Goal: Transaction & Acquisition: Purchase product/service

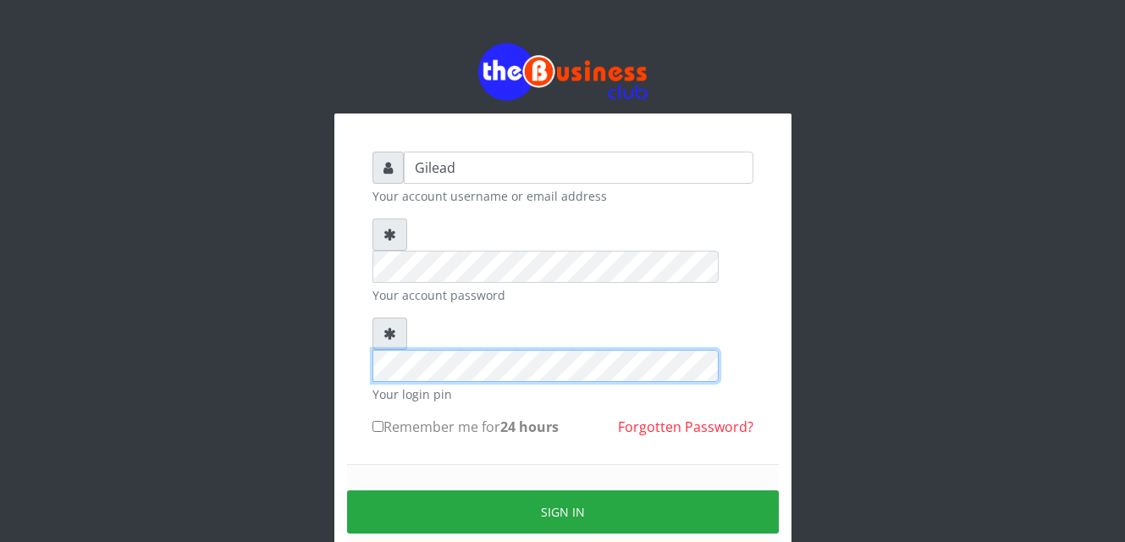
click at [393, 317] on div at bounding box center [562, 349] width 381 height 64
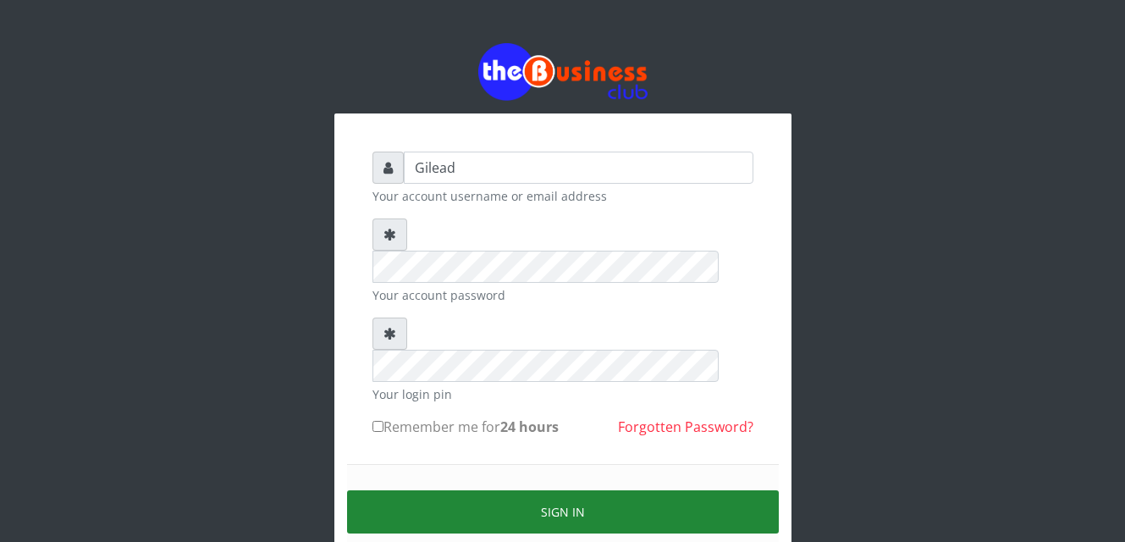
click at [542, 490] on button "Sign in" at bounding box center [563, 511] width 432 height 43
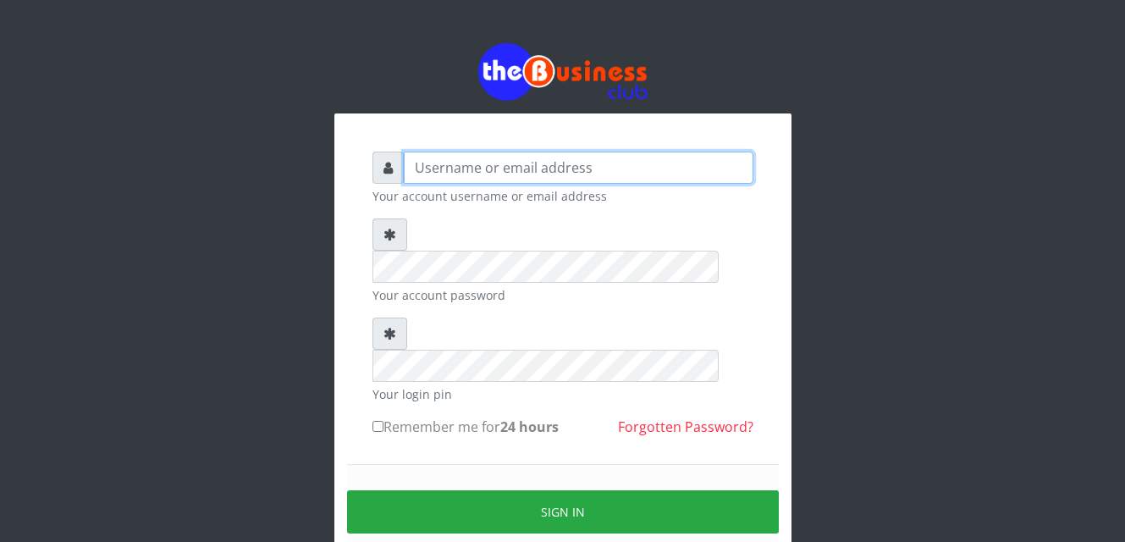
type input "Gilead"
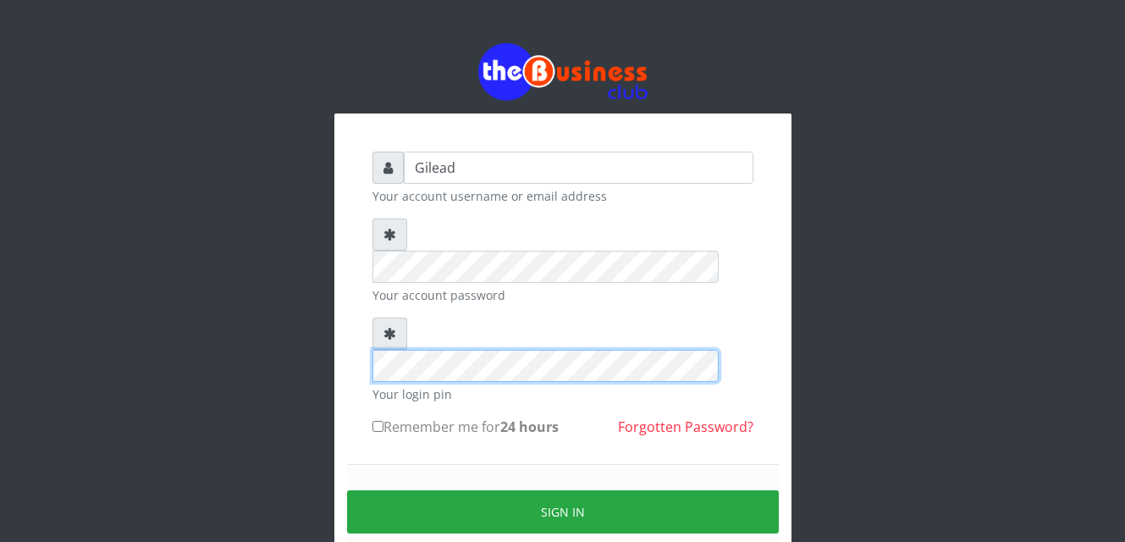
click at [381, 317] on div at bounding box center [562, 349] width 381 height 64
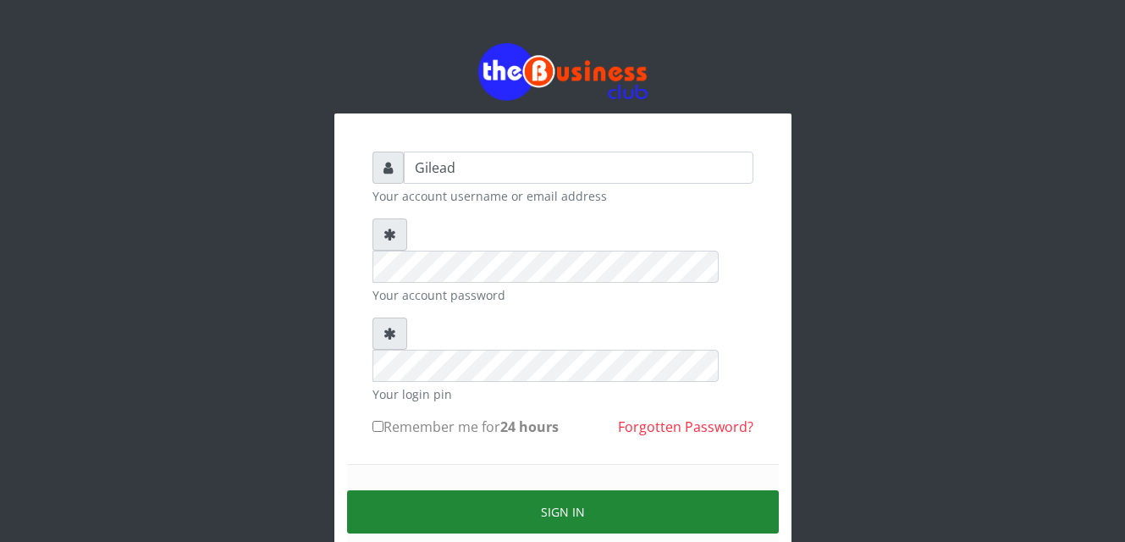
click at [562, 490] on button "Sign in" at bounding box center [563, 511] width 432 height 43
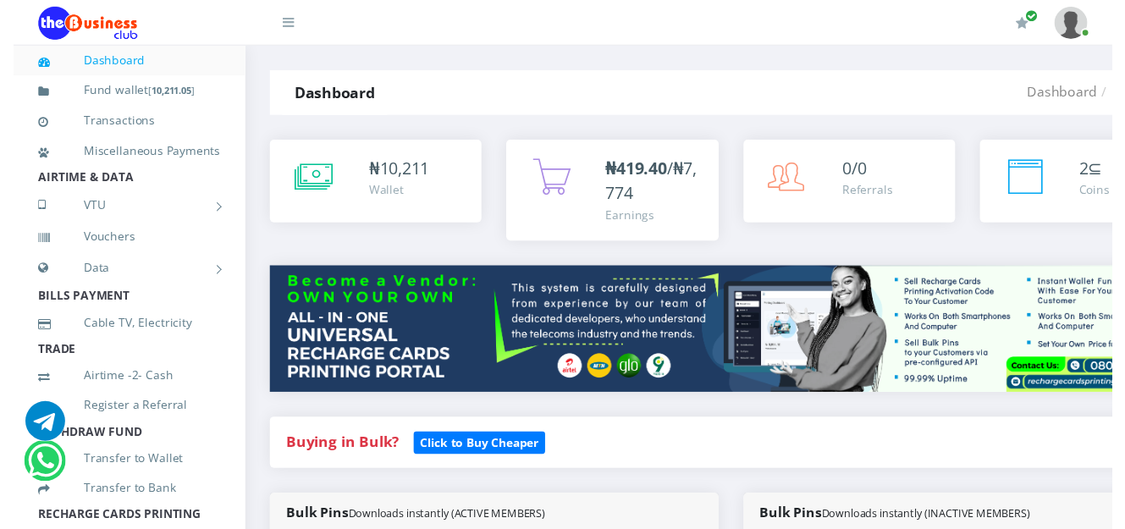
scroll to position [564, 0]
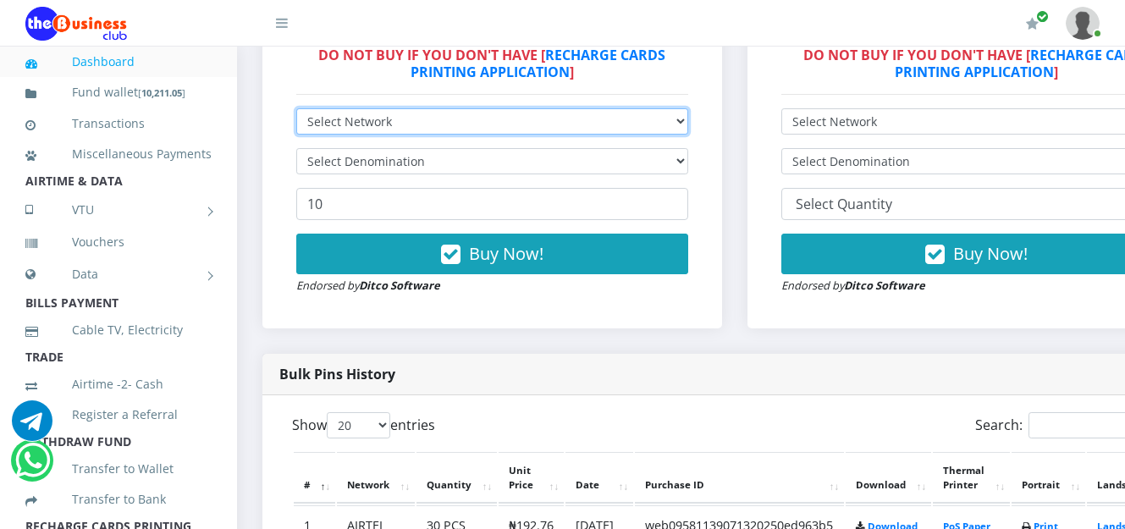
click at [619, 125] on select "Select Network MTN Globacom 9Mobile Airtel" at bounding box center [492, 121] width 392 height 26
select select "MTN"
click at [296, 111] on select "Select Network MTN Globacom 9Mobile Airtel" at bounding box center [492, 121] width 392 height 26
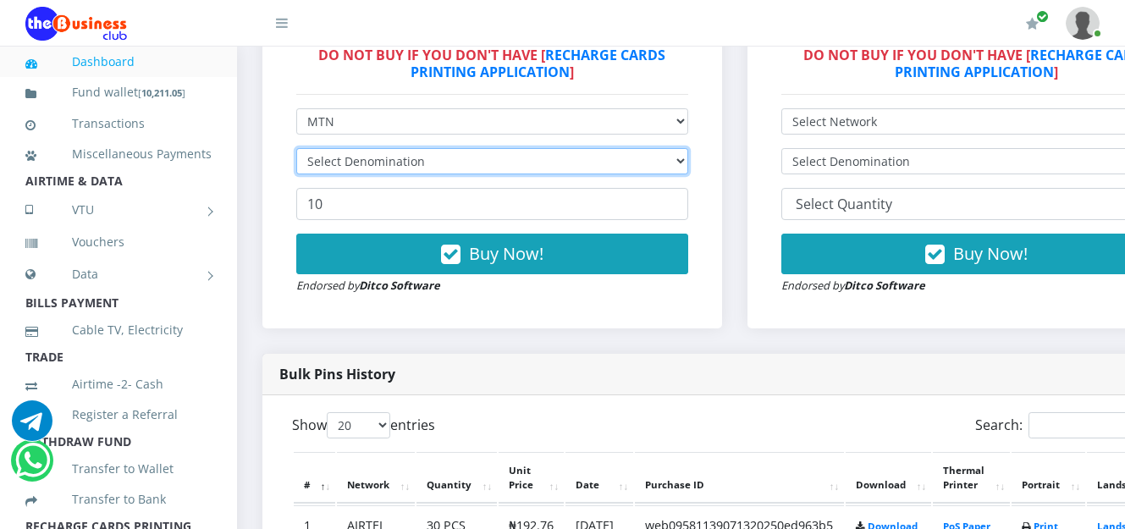
click at [688, 168] on select "Select Denomination" at bounding box center [492, 161] width 392 height 26
click at [687, 168] on select "Select Denomination" at bounding box center [492, 161] width 392 height 26
click at [688, 162] on select "Select Denomination MTN NGN100 - ₦96.99 MTN NGN200 - ₦193.98 MTN NGN400 - ₦387.…" at bounding box center [492, 161] width 392 height 26
click at [687, 162] on select "Select Denomination MTN NGN100 - ₦96.99 MTN NGN200 - ₦193.98 MTN NGN400 - ₦387.…" at bounding box center [492, 161] width 392 height 26
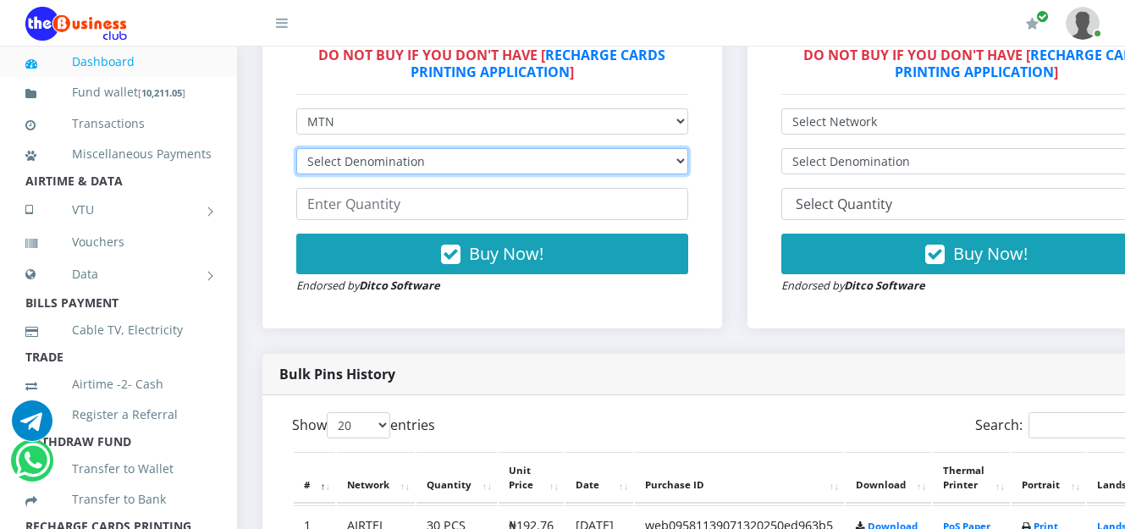
select select "96.99-100"
click at [296, 151] on select "Select Denomination MTN NGN100 - ₦96.99 MTN NGN200 - ₦193.98 MTN NGN400 - ₦387.…" at bounding box center [492, 161] width 392 height 26
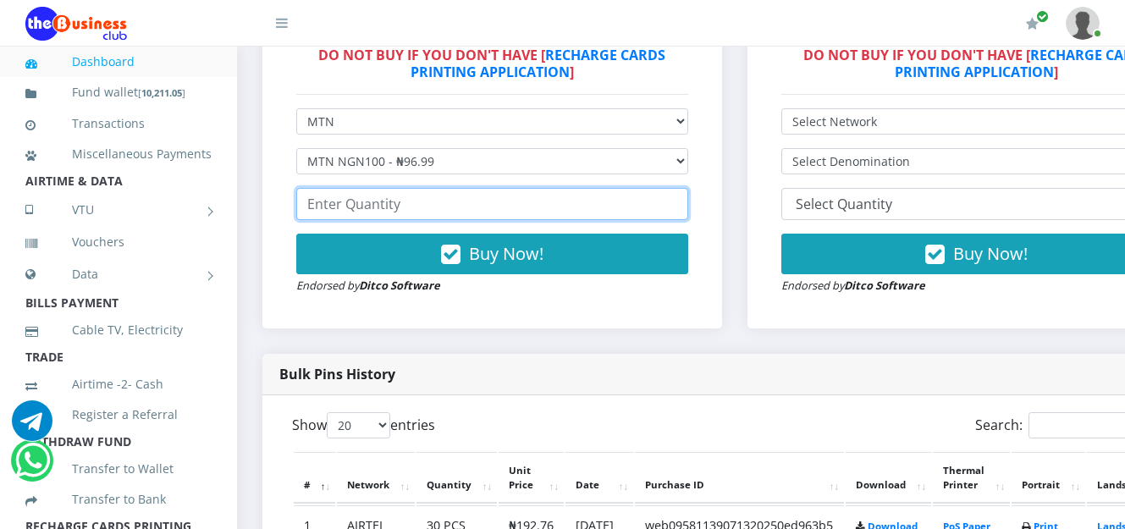
click at [514, 212] on input "number" at bounding box center [492, 204] width 392 height 32
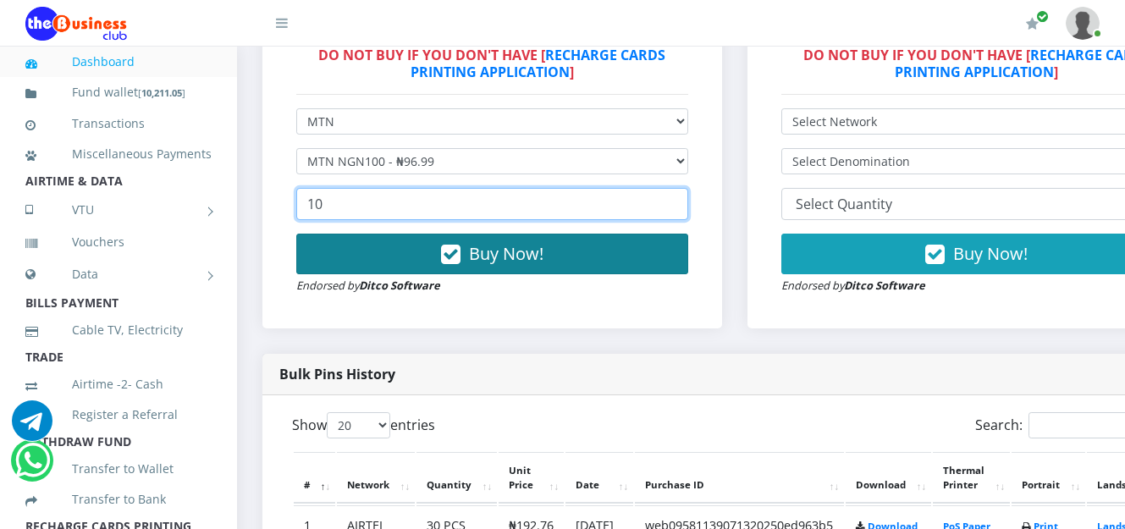
type input "10"
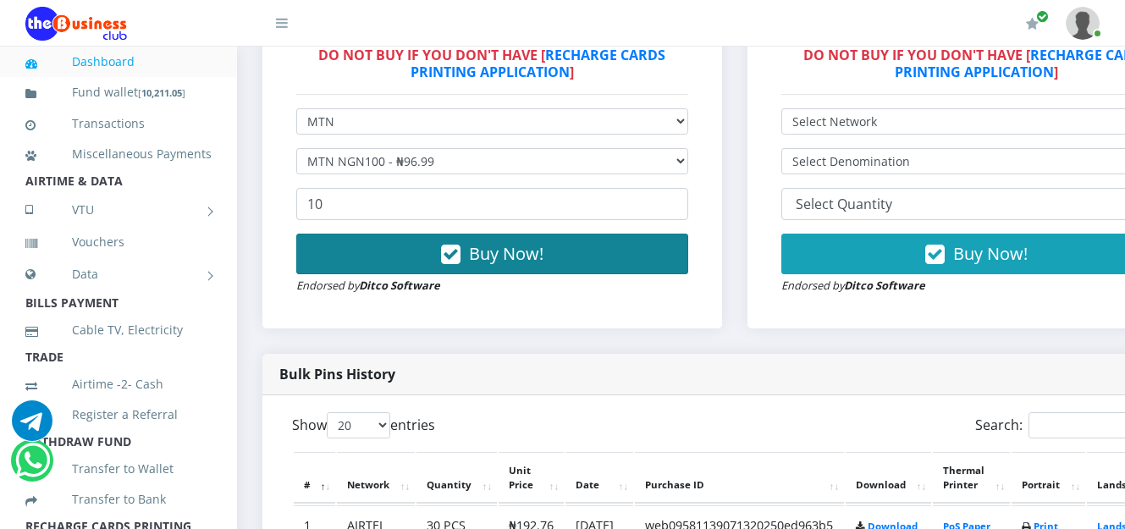
click at [520, 256] on span "Buy Now!" at bounding box center [506, 253] width 74 height 23
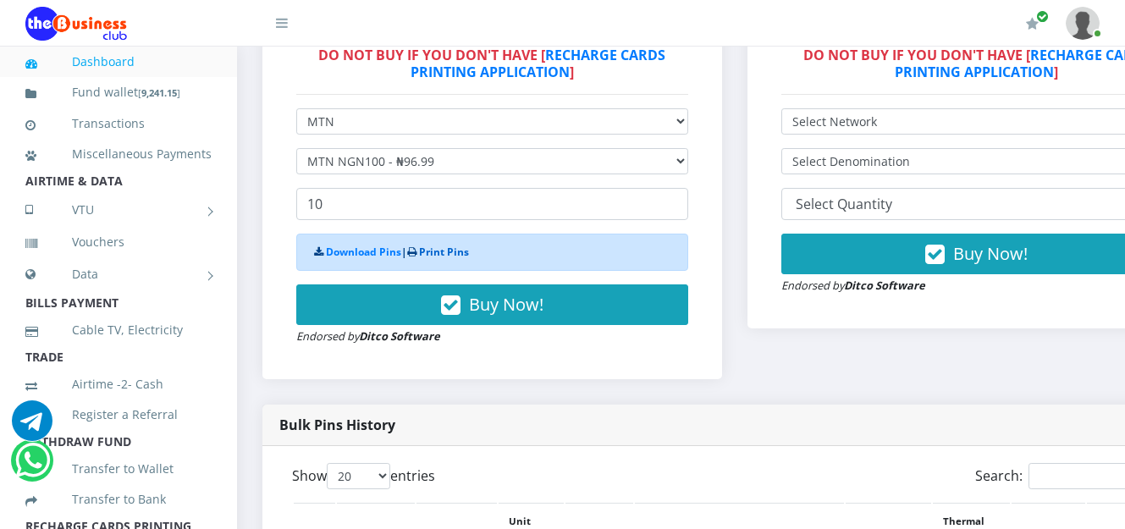
click at [456, 251] on link "Print Pins" at bounding box center [444, 252] width 50 height 14
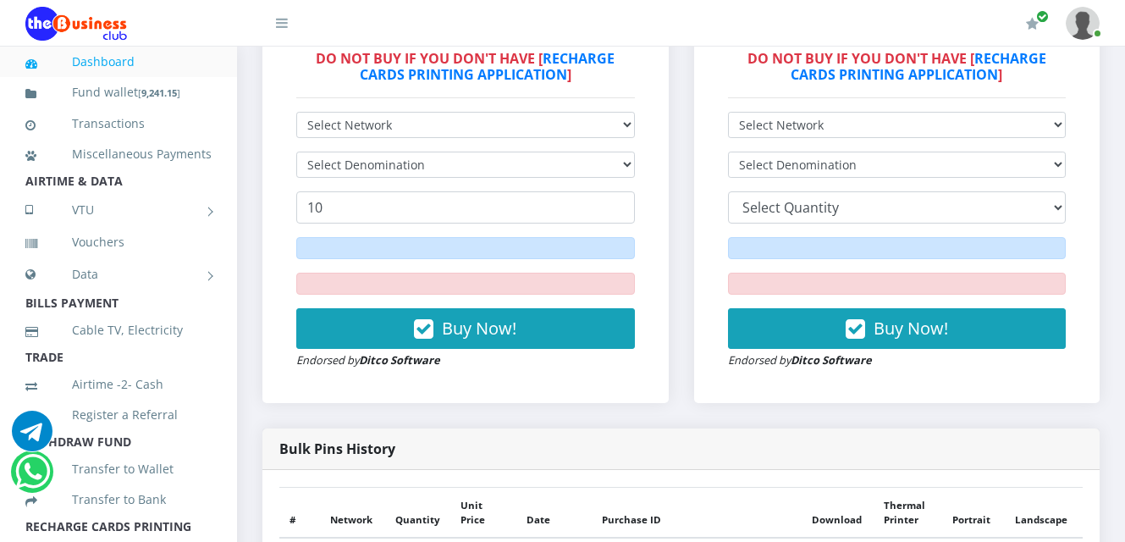
scroll to position [857, 0]
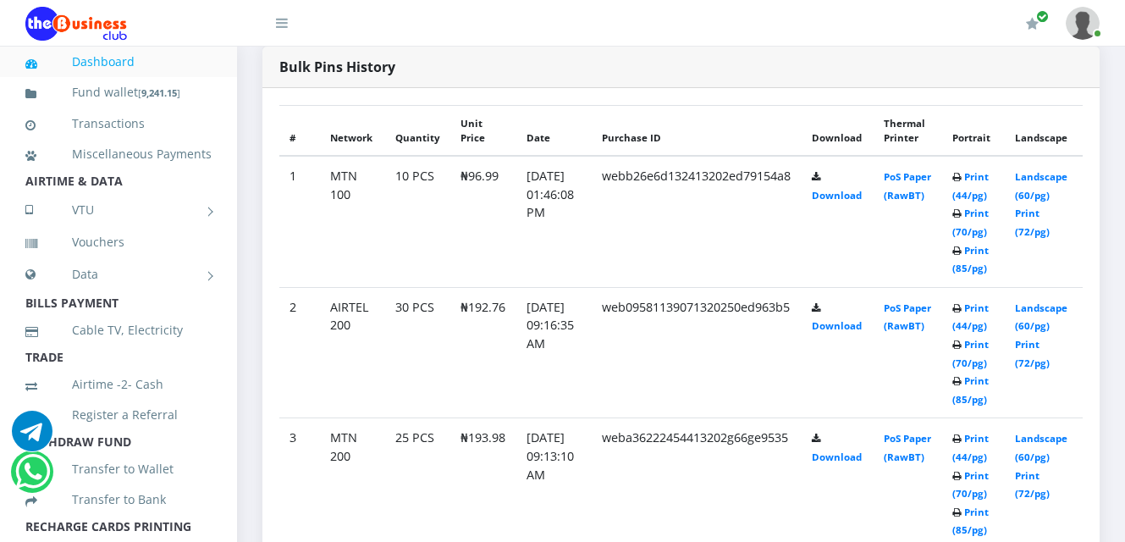
click at [941, 247] on td "PoS Paper (RawBT)" at bounding box center [907, 221] width 68 height 131
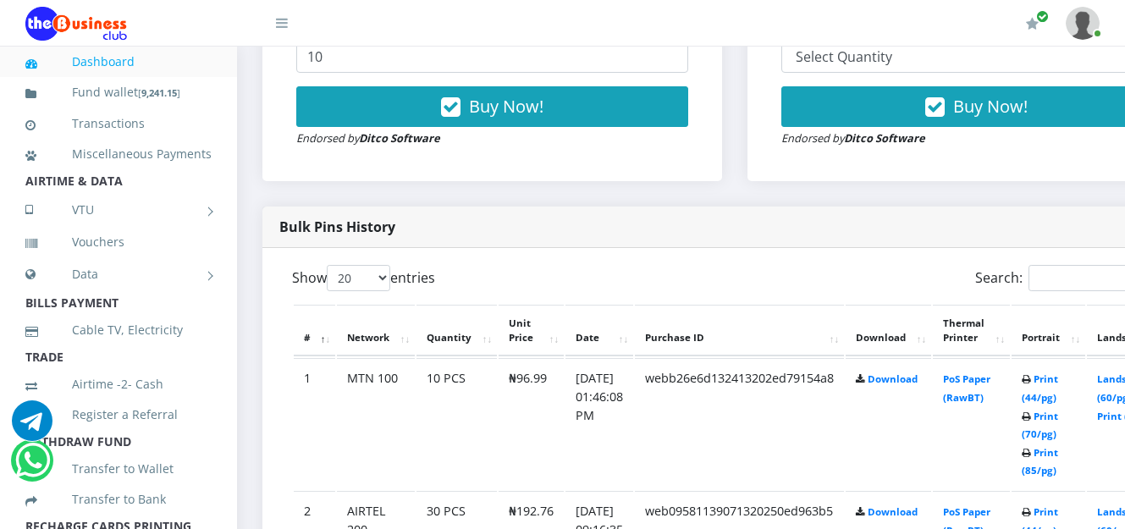
scroll to position [373, 0]
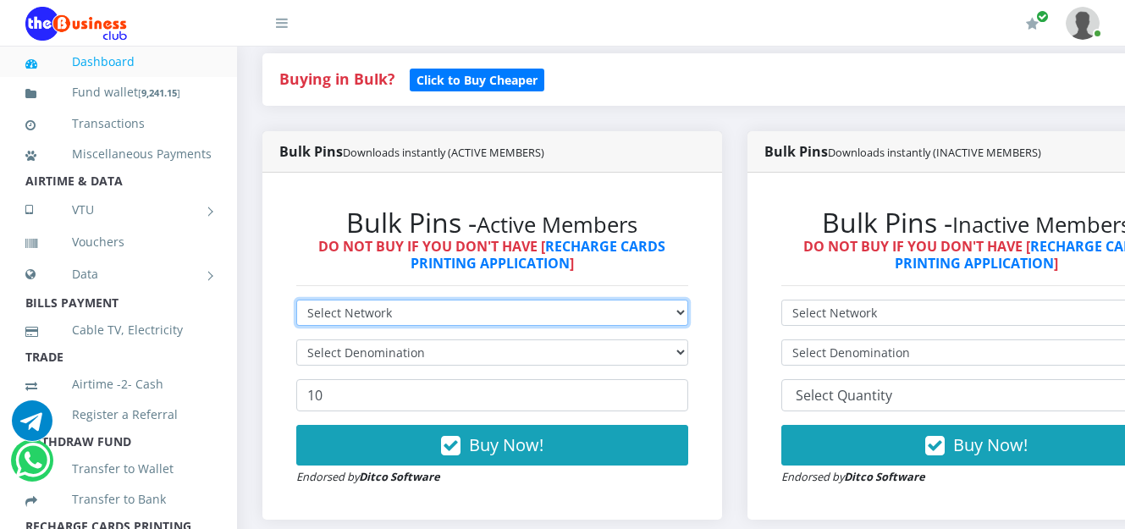
click at [688, 312] on select "Select Network MTN Globacom 9Mobile Airtel" at bounding box center [492, 313] width 392 height 26
select select "Airtel"
click at [296, 302] on select "Select Network MTN Globacom 9Mobile Airtel" at bounding box center [492, 313] width 392 height 26
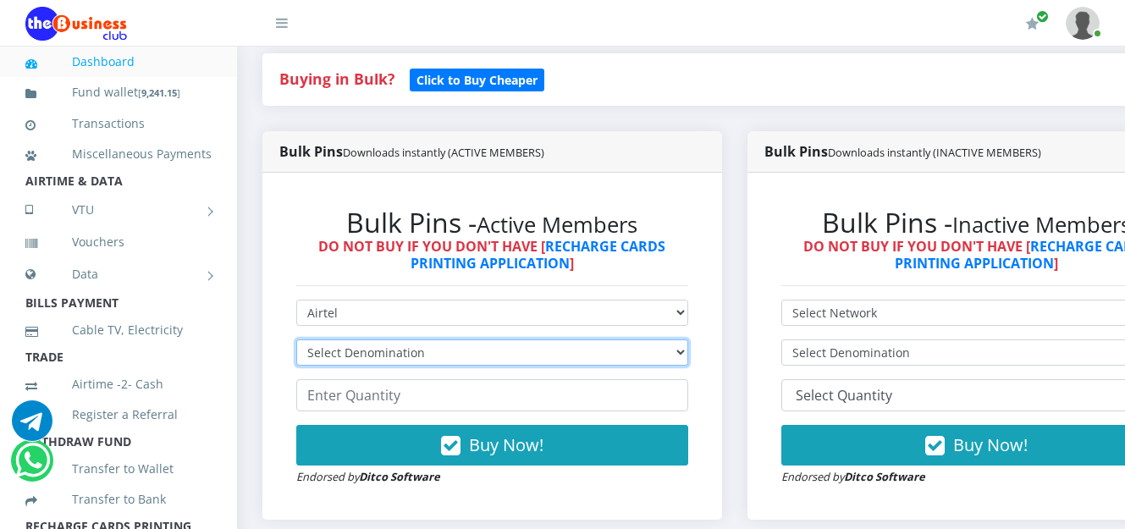
drag, startPoint x: 688, startPoint y: 353, endPoint x: 680, endPoint y: 361, distance: 11.4
click at [688, 353] on select "Select Denomination Airtel NGN100 - ₦96.38 Airtel NGN200 - ₦192.76 Airtel NGN50…" at bounding box center [492, 352] width 392 height 26
select select "96.38-100"
click at [296, 342] on select "Select Denomination Airtel NGN100 - ₦96.38 Airtel NGN200 - ₦192.76 Airtel NGN50…" at bounding box center [492, 352] width 392 height 26
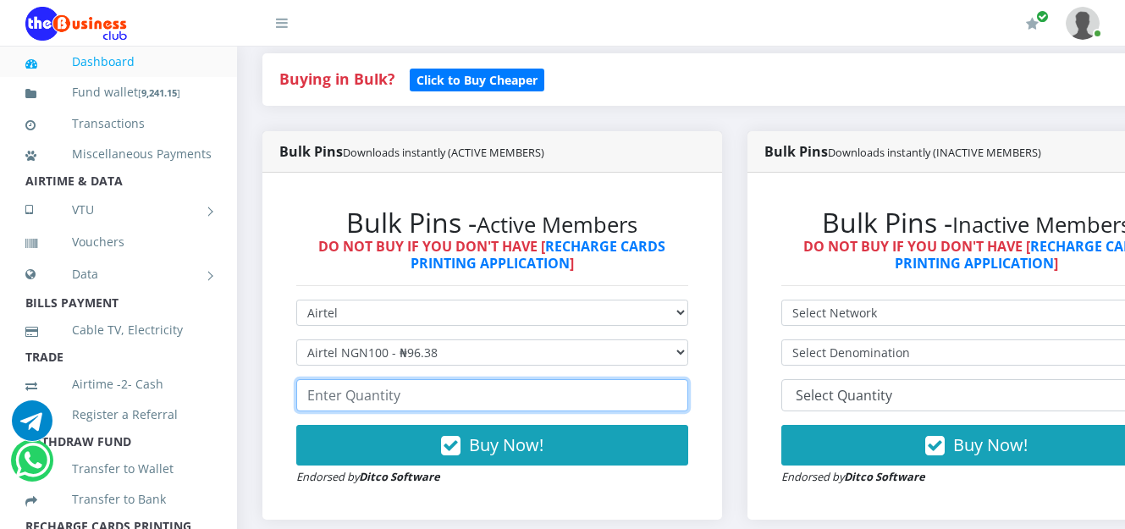
click at [494, 402] on input "number" at bounding box center [492, 395] width 392 height 32
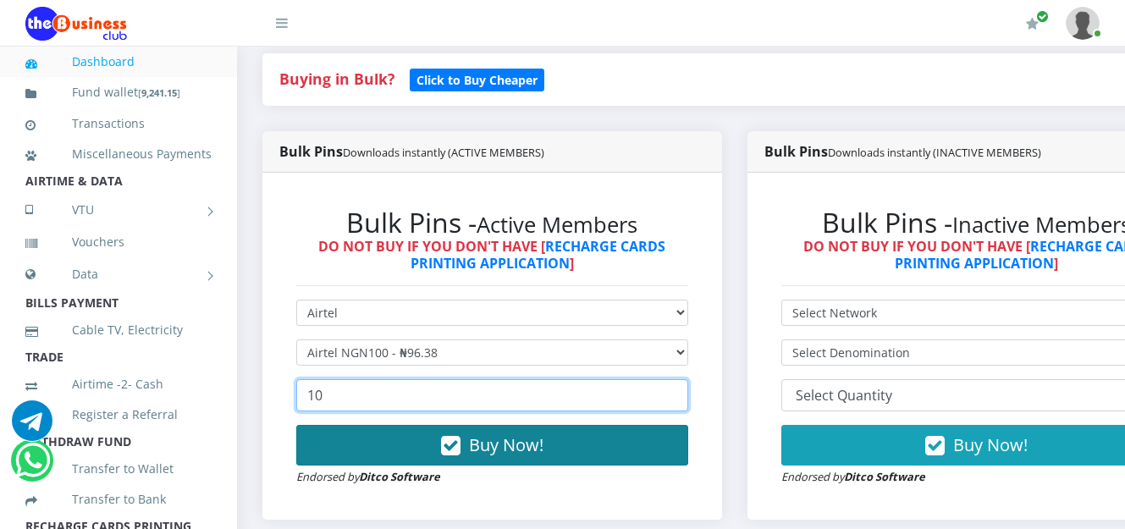
type input "10"
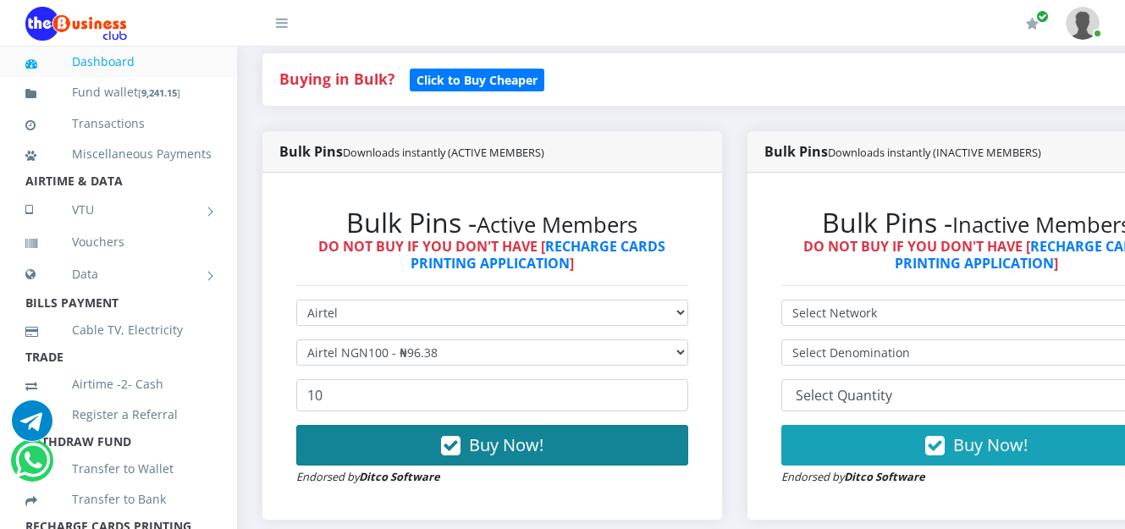
click at [502, 444] on span "Buy Now!" at bounding box center [506, 444] width 74 height 23
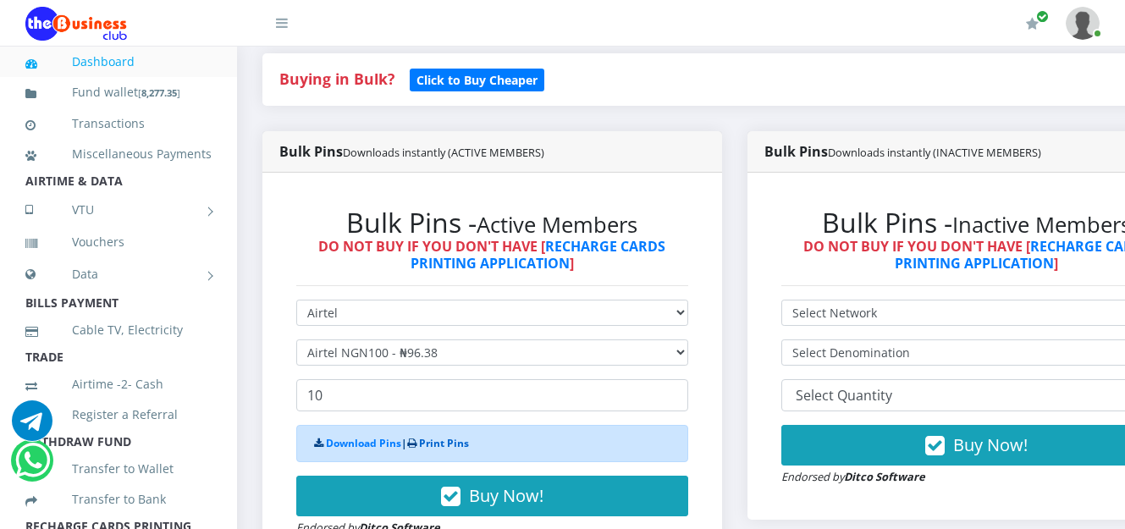
click at [456, 448] on link "Print Pins" at bounding box center [444, 443] width 50 height 14
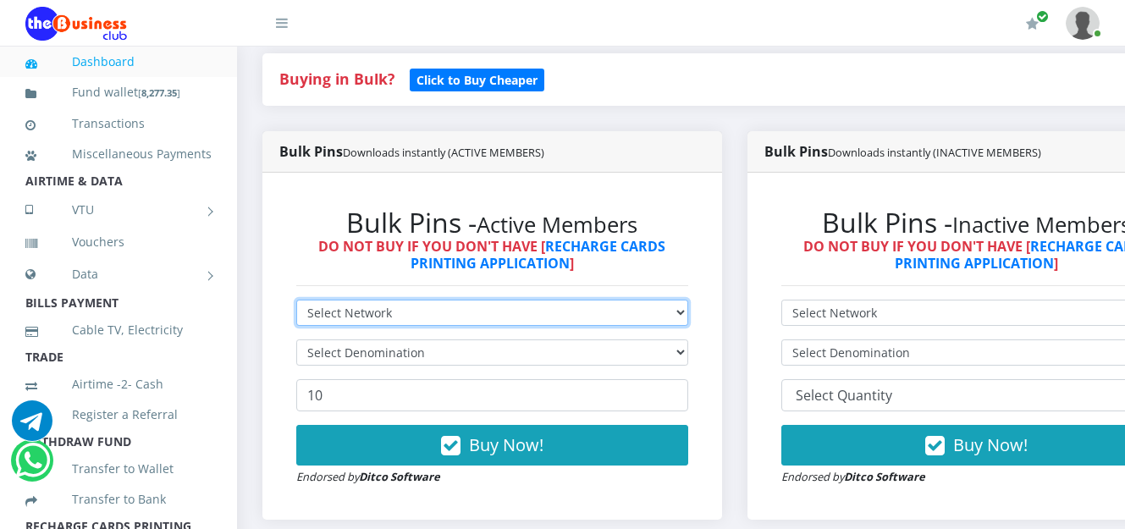
click at [688, 320] on select "Select Network MTN Globacom 9Mobile Airtel" at bounding box center [492, 313] width 392 height 26
click at [296, 302] on select "Select Network MTN Globacom 9Mobile Airtel" at bounding box center [492, 313] width 392 height 26
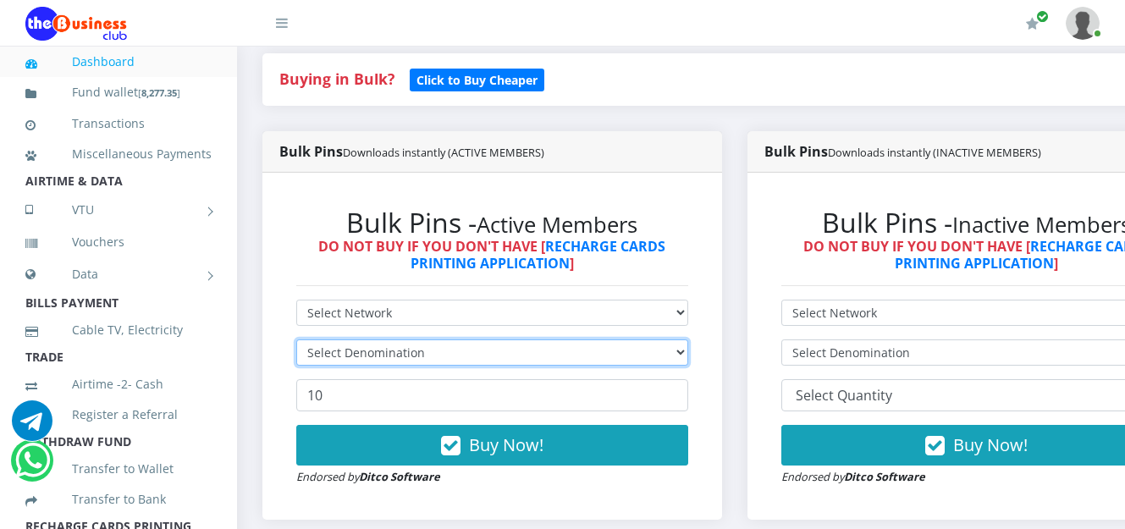
click at [688, 357] on select "Select Denomination" at bounding box center [492, 352] width 392 height 26
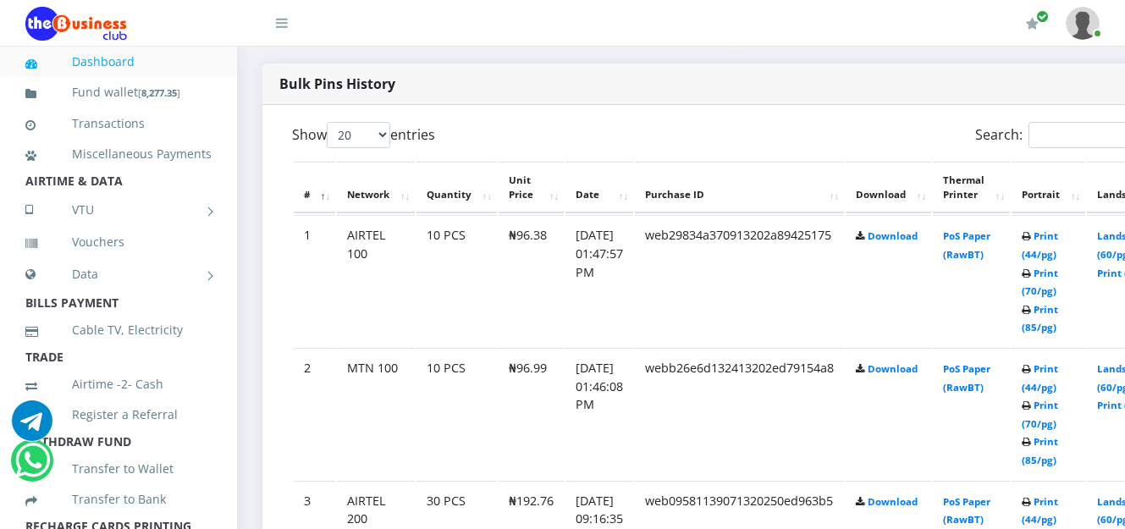
scroll to position [814, 0]
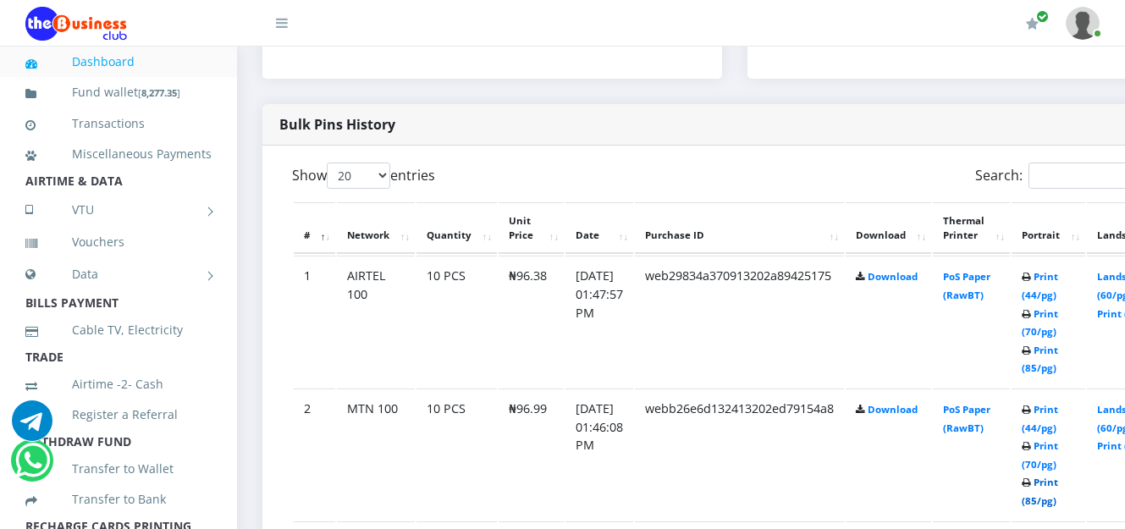
click at [1058, 484] on link "Print (85/pg)" at bounding box center [1039, 491] width 36 height 31
click at [1058, 353] on link "Print (85/pg)" at bounding box center [1039, 359] width 36 height 31
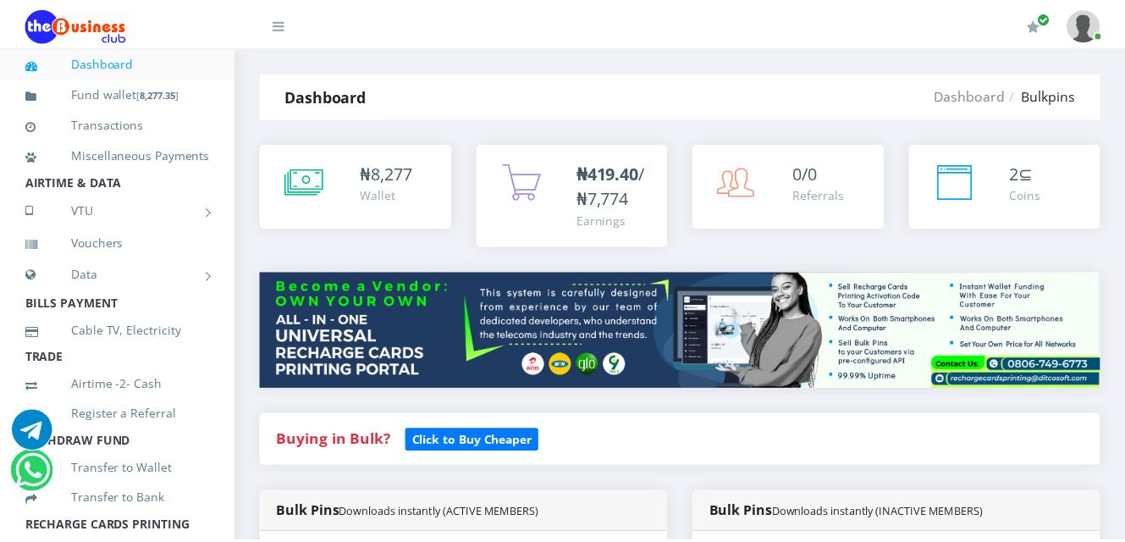
scroll to position [540, 0]
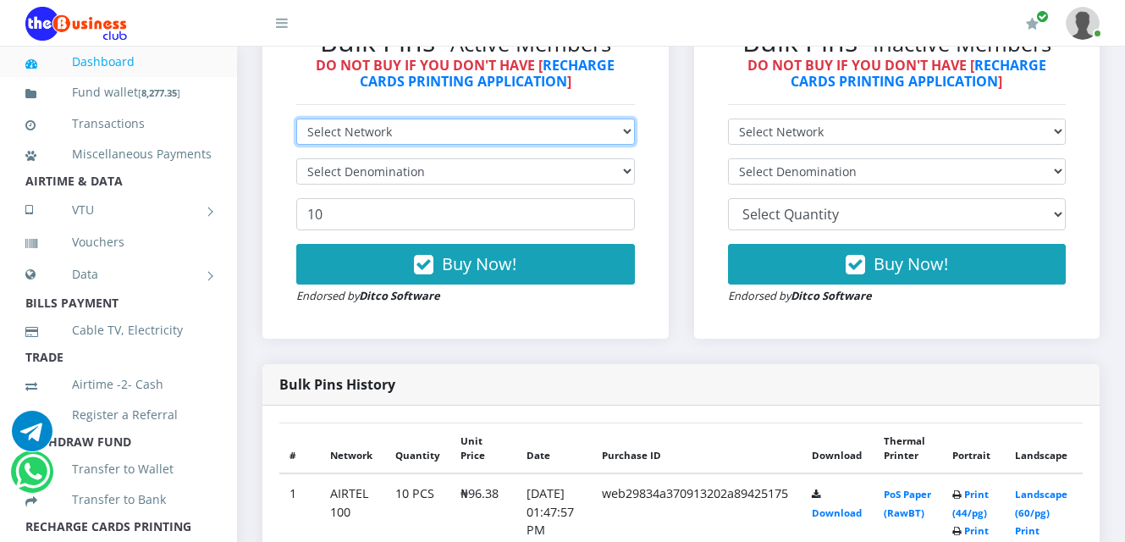
click at [627, 133] on select "Select Network MTN Globacom 9Mobile Airtel" at bounding box center [465, 131] width 338 height 26
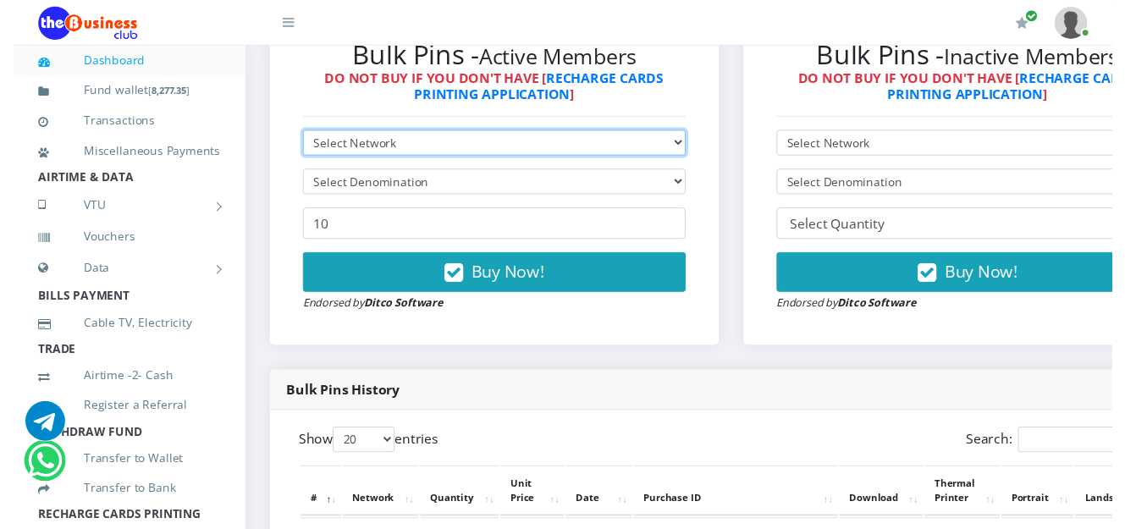
scroll to position [558, 0]
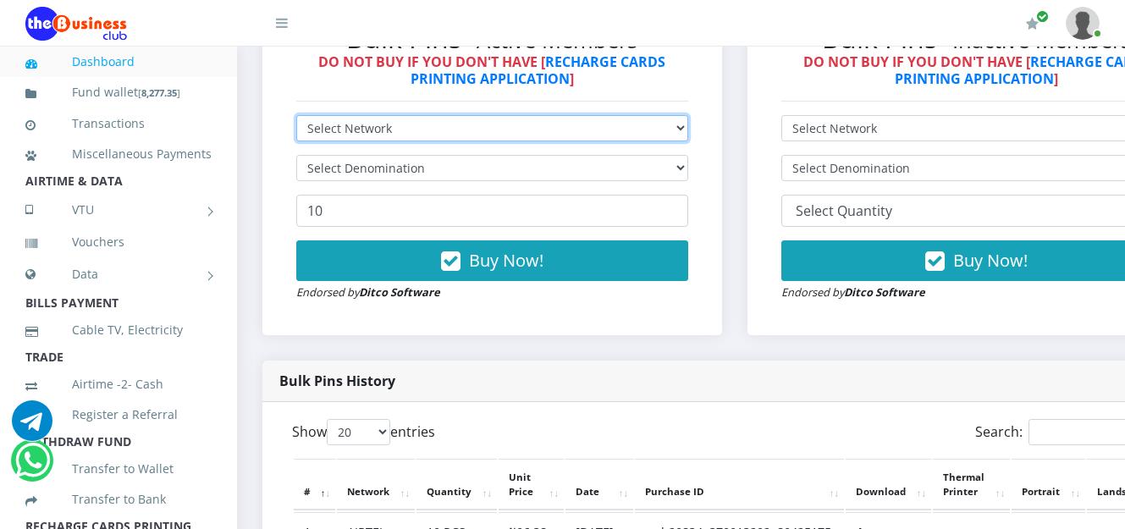
select select "Airtel"
click at [296, 118] on select "Select Network MTN Globacom 9Mobile Airtel" at bounding box center [492, 128] width 392 height 26
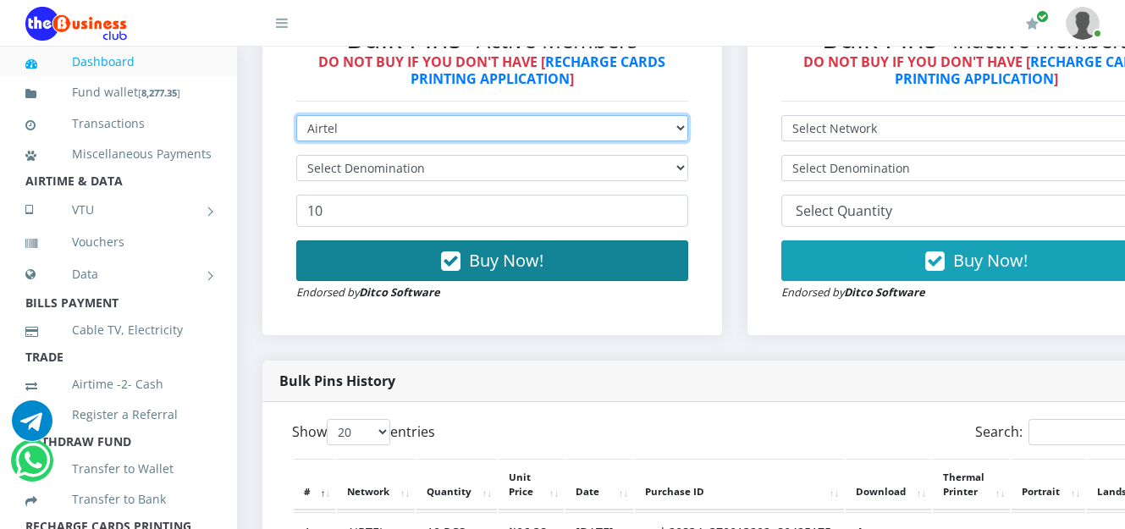
scroll to position [0, 0]
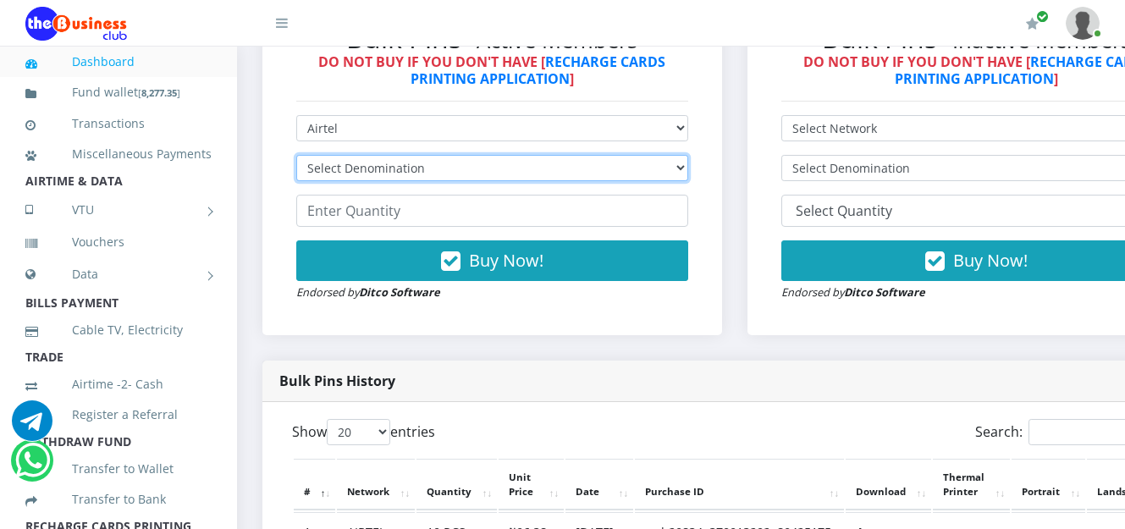
click at [688, 170] on select "Select Denomination Airtel NGN100 - ₦96.38 Airtel NGN200 - ₦192.76 Airtel NGN50…" at bounding box center [492, 168] width 392 height 26
select select "192.76-200"
click at [296, 157] on select "Select Denomination Airtel NGN100 - ₦96.38 Airtel NGN200 - ₦192.76 Airtel NGN50…" at bounding box center [492, 168] width 392 height 26
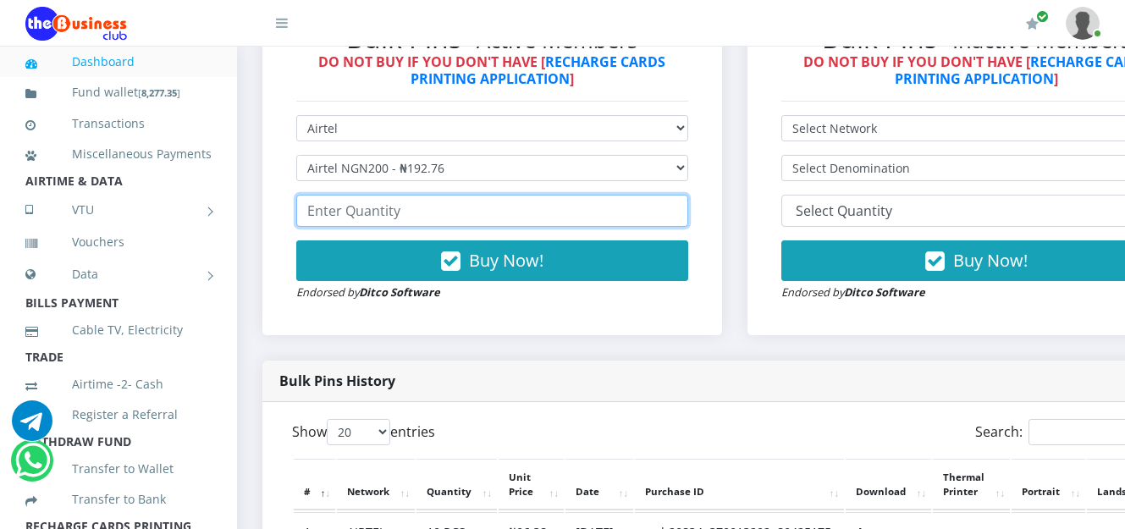
click at [501, 223] on input "number" at bounding box center [492, 211] width 392 height 32
click at [462, 213] on input "number" at bounding box center [492, 211] width 392 height 32
type input "3"
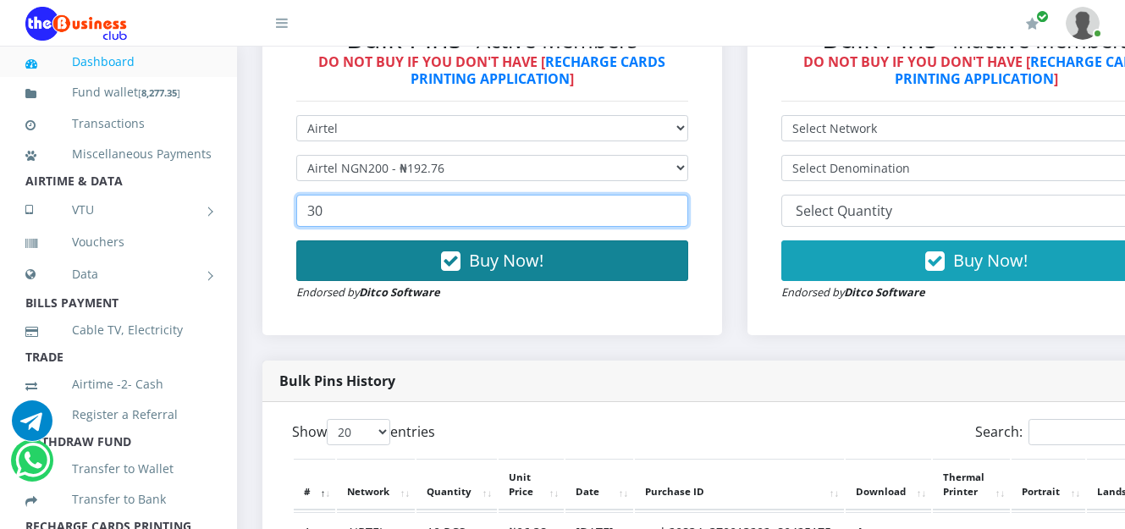
type input "30"
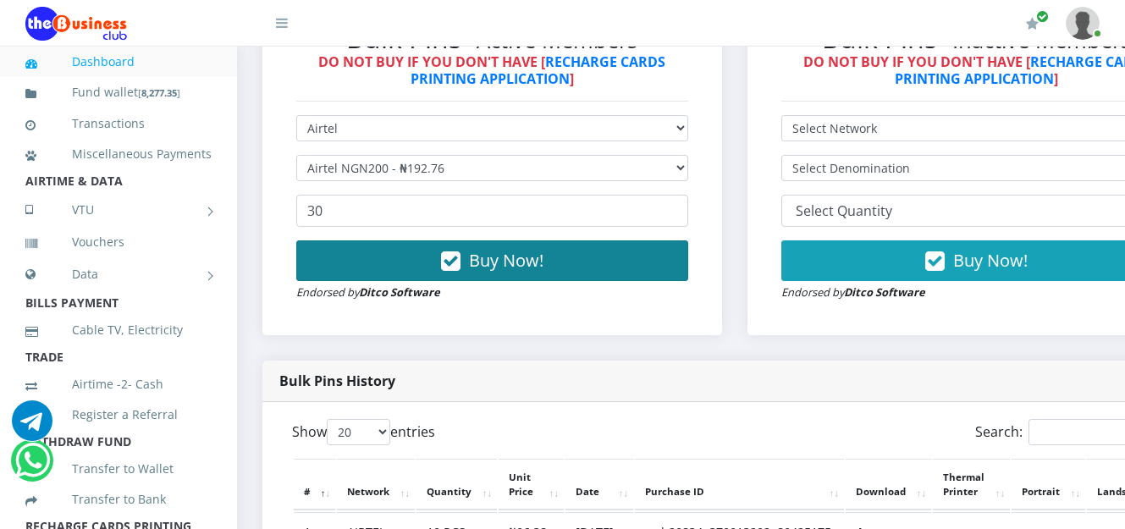
click at [476, 245] on button "Buy Now!" at bounding box center [492, 260] width 392 height 41
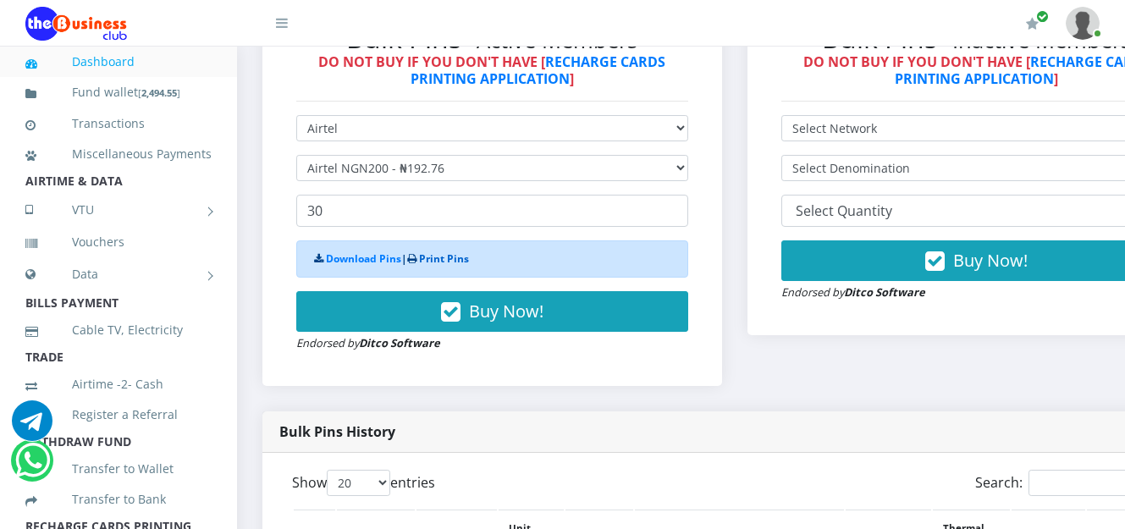
click at [454, 262] on link "Print Pins" at bounding box center [444, 258] width 50 height 14
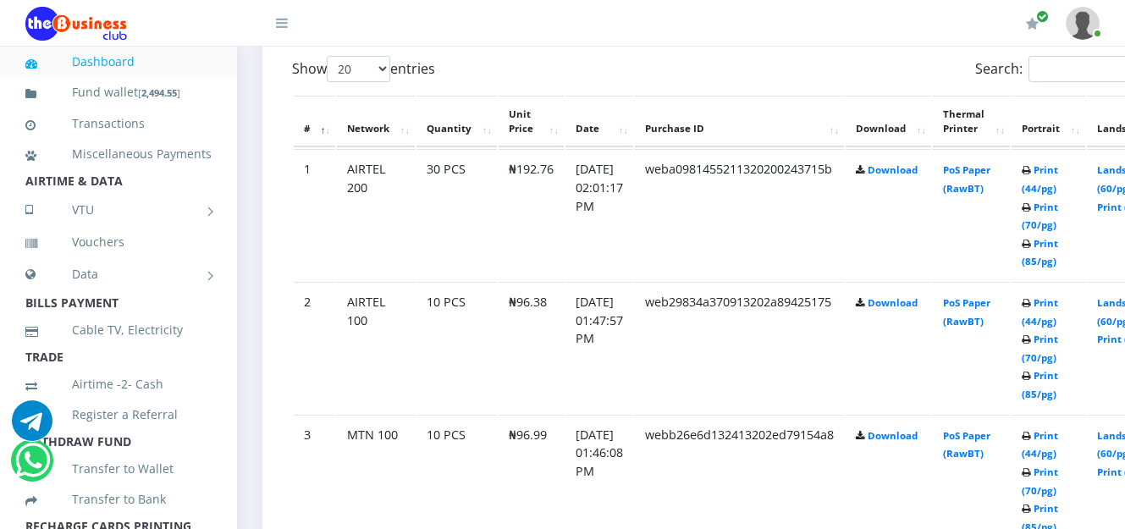
scroll to position [961, 0]
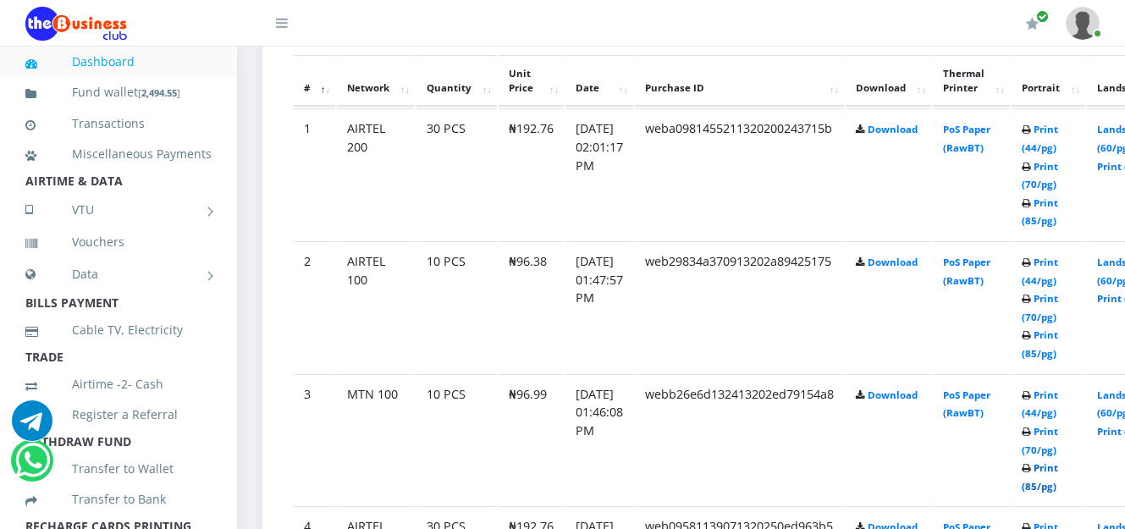
click at [1058, 470] on link "Print (85/pg)" at bounding box center [1039, 476] width 36 height 31
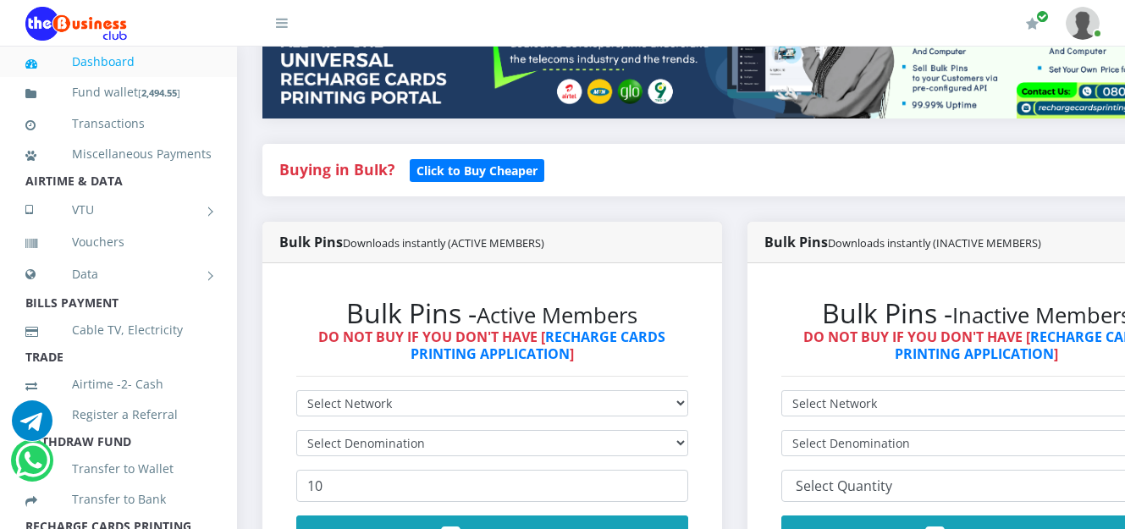
scroll to position [425, 0]
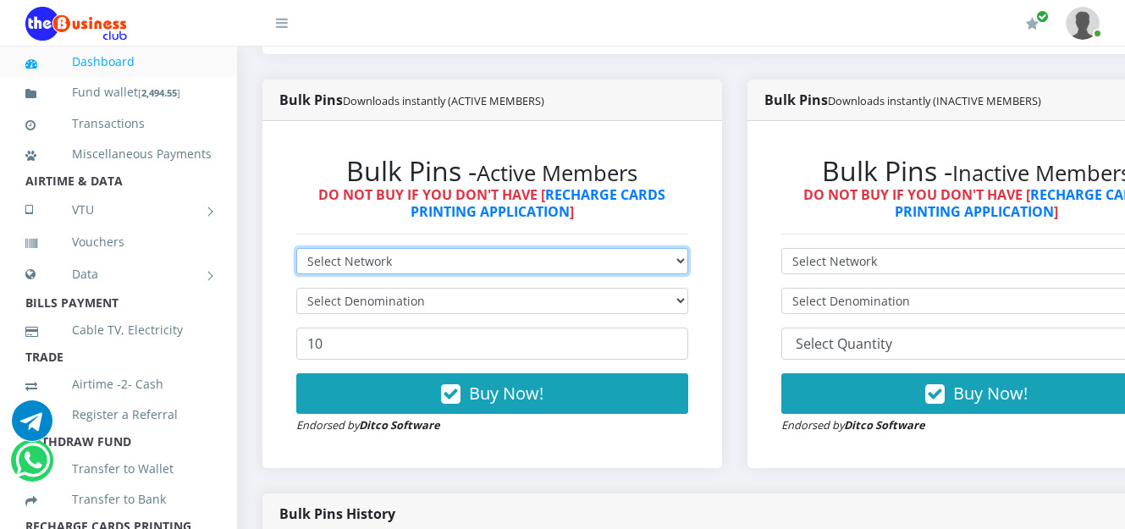
click at [688, 261] on select "Select Network MTN Globacom 9Mobile Airtel" at bounding box center [492, 261] width 392 height 26
click at [688, 263] on select "Select Network MTN Globacom 9Mobile Airtel" at bounding box center [492, 261] width 392 height 26
click at [296, 250] on select "Select Network MTN Globacom 9Mobile Airtel" at bounding box center [492, 261] width 392 height 26
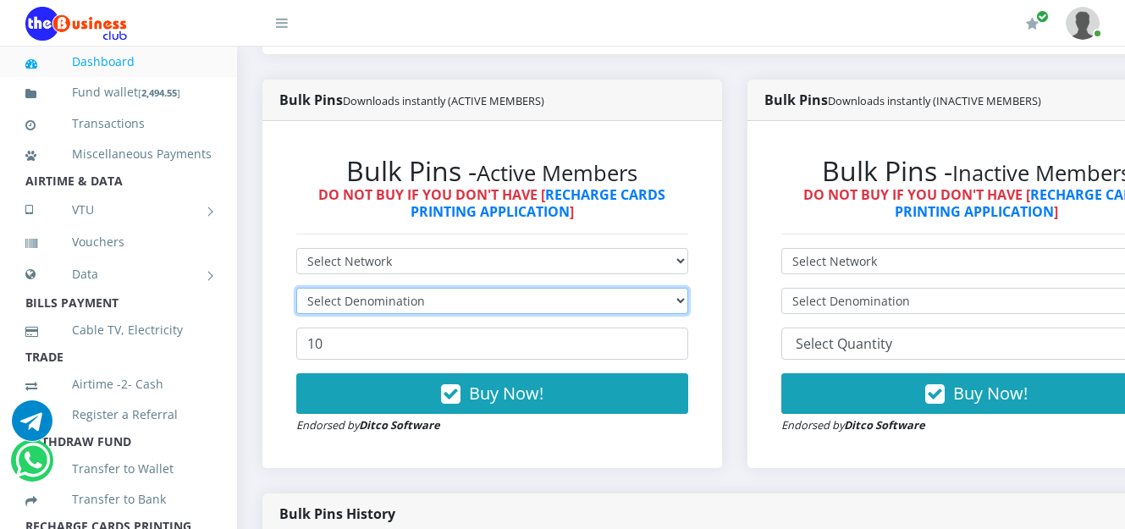
click at [687, 305] on select "Select Denomination" at bounding box center [492, 301] width 392 height 26
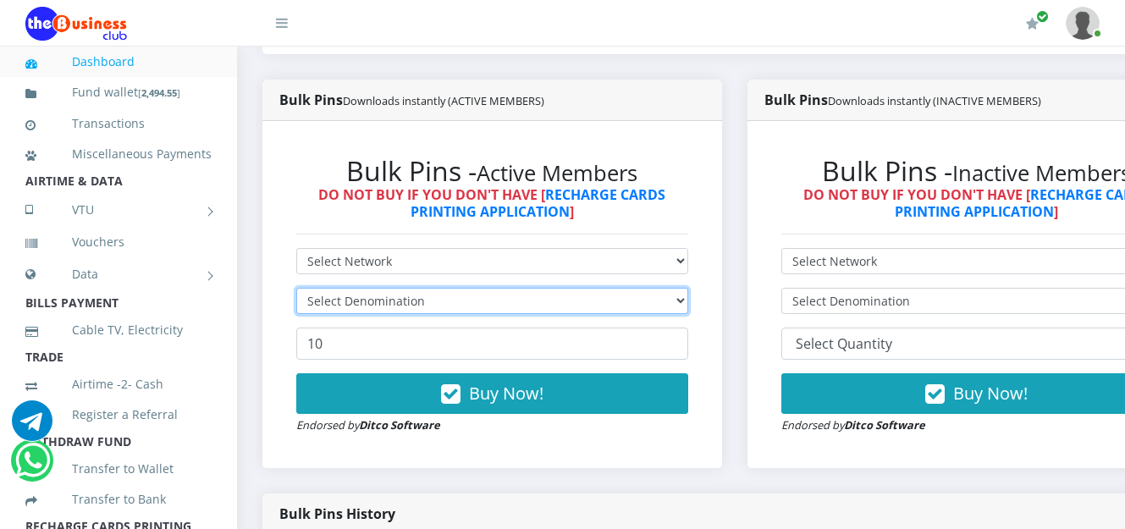
click at [687, 305] on select "Select Denomination" at bounding box center [492, 301] width 392 height 26
click at [684, 306] on select "Select Denomination" at bounding box center [492, 301] width 392 height 26
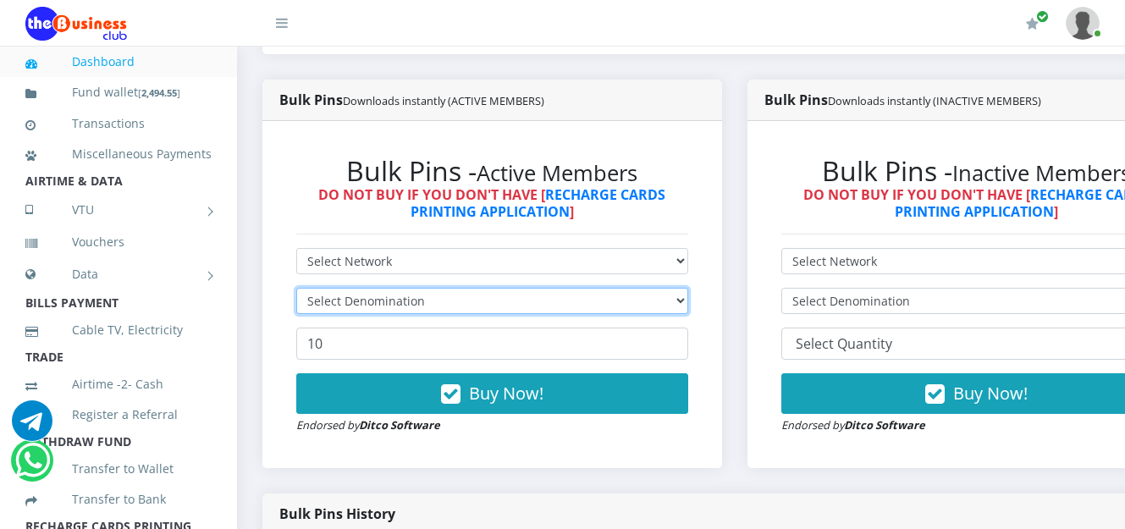
click at [684, 306] on select "Select Denomination" at bounding box center [492, 301] width 392 height 26
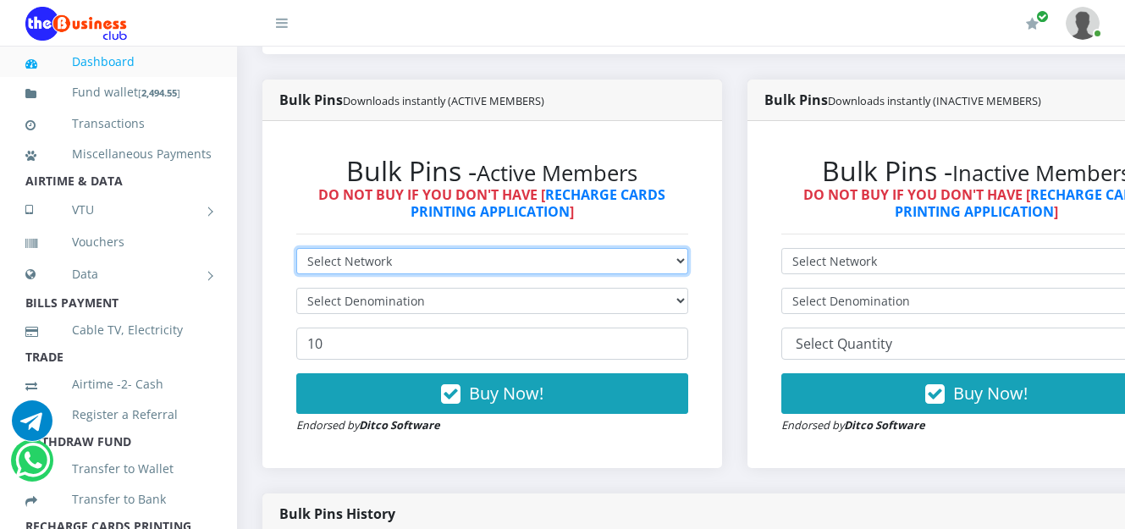
click at [688, 267] on select "Select Network MTN Globacom 9Mobile Airtel" at bounding box center [492, 261] width 392 height 26
click at [296, 250] on select "Select Network MTN Globacom 9Mobile Airtel" at bounding box center [492, 261] width 392 height 26
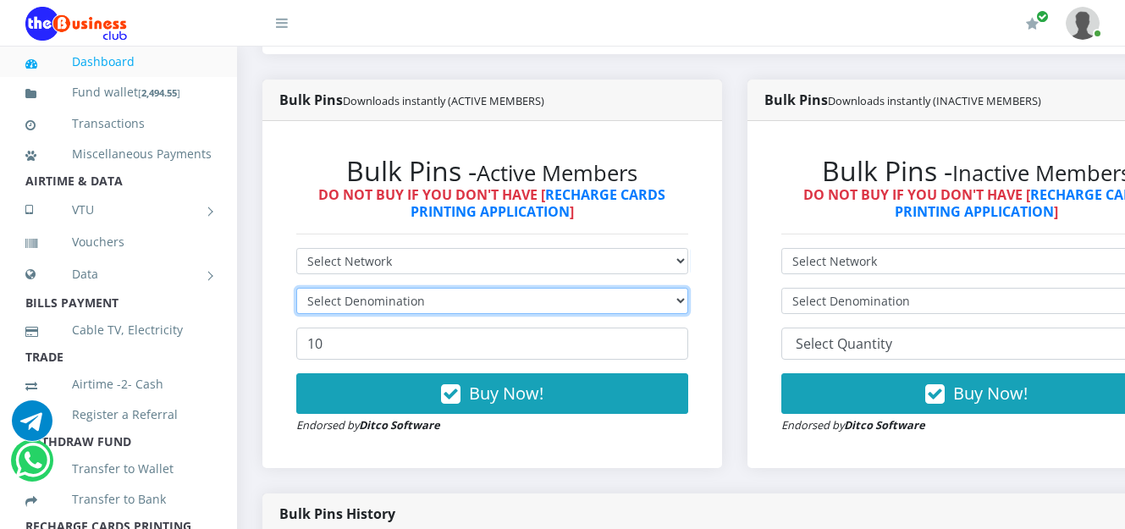
click at [688, 300] on select "Select Denomination" at bounding box center [492, 301] width 392 height 26
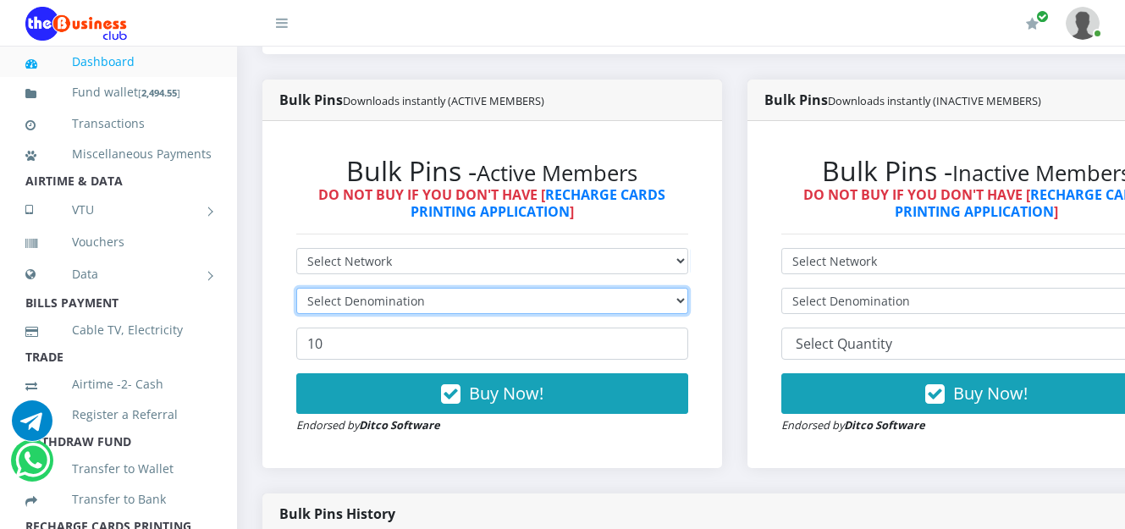
click at [688, 300] on select "Select Denomination" at bounding box center [492, 301] width 392 height 26
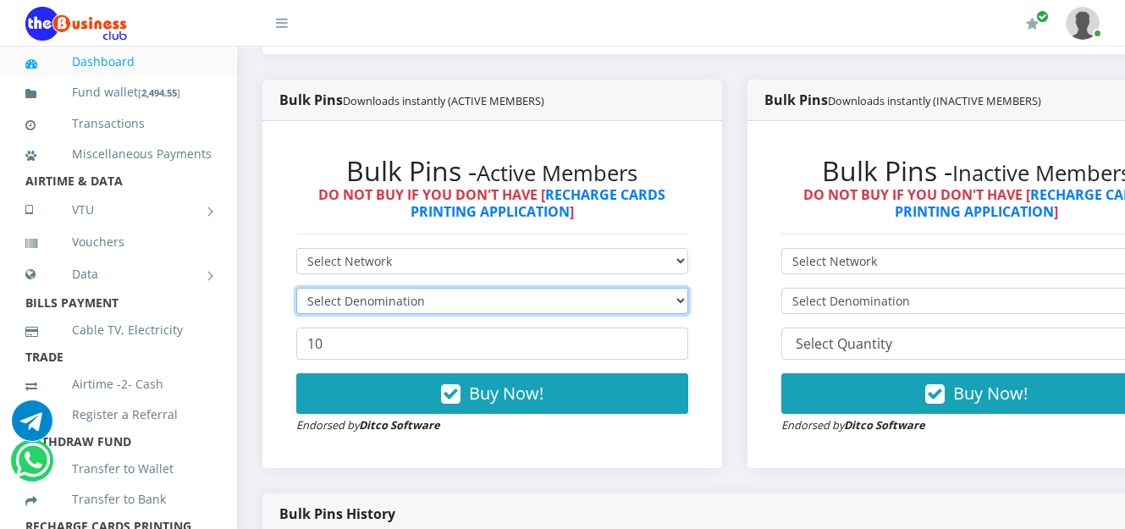
click at [688, 300] on select "Select Denomination" at bounding box center [492, 301] width 392 height 26
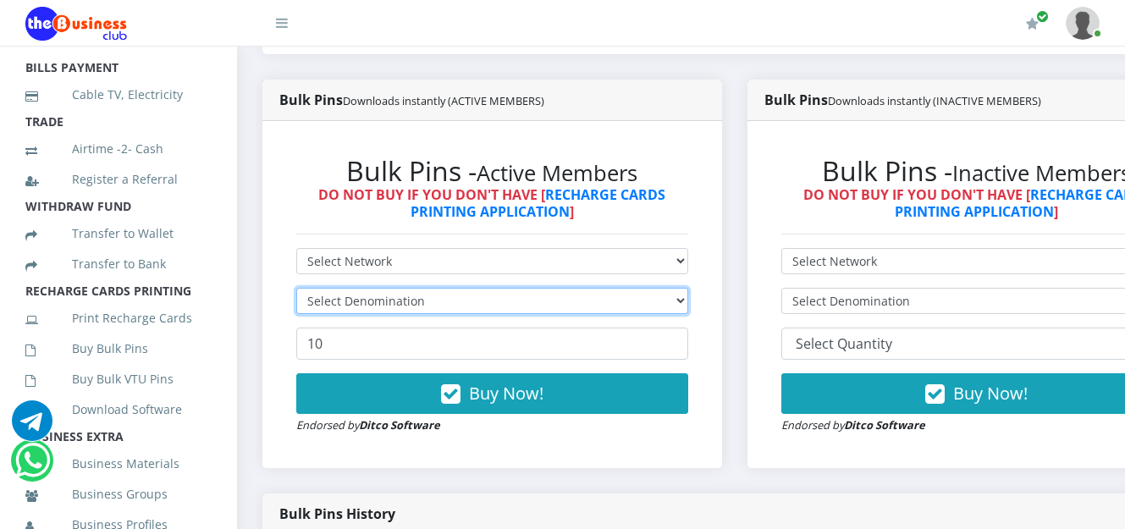
scroll to position [238, 0]
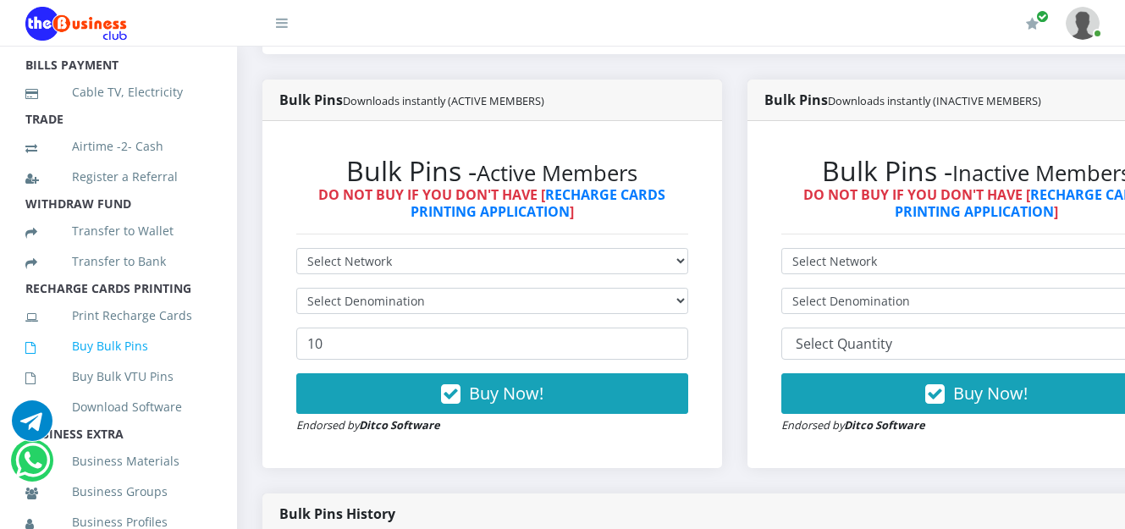
click at [139, 365] on link "Buy Bulk Pins" at bounding box center [118, 346] width 186 height 39
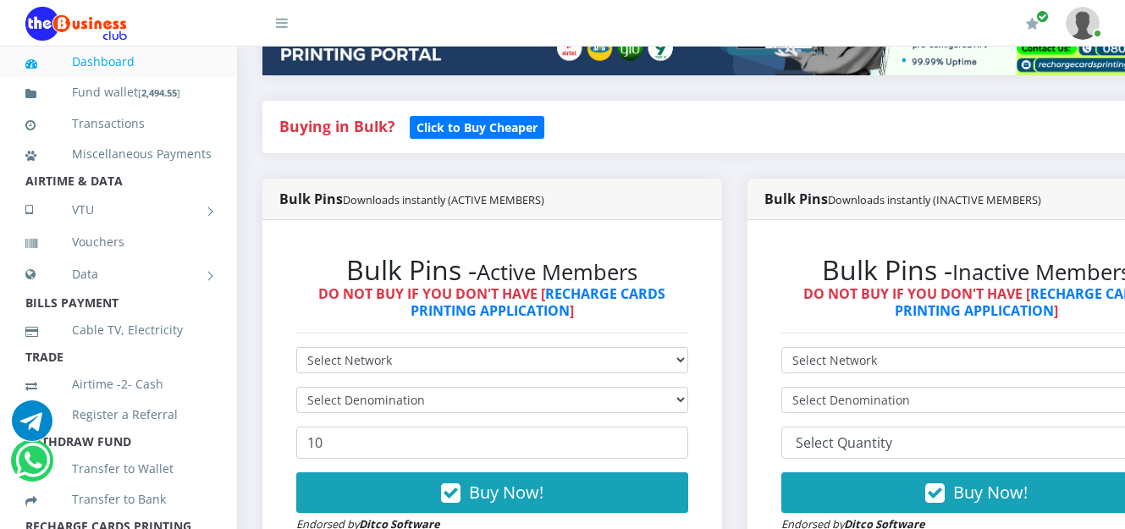
scroll to position [373, 0]
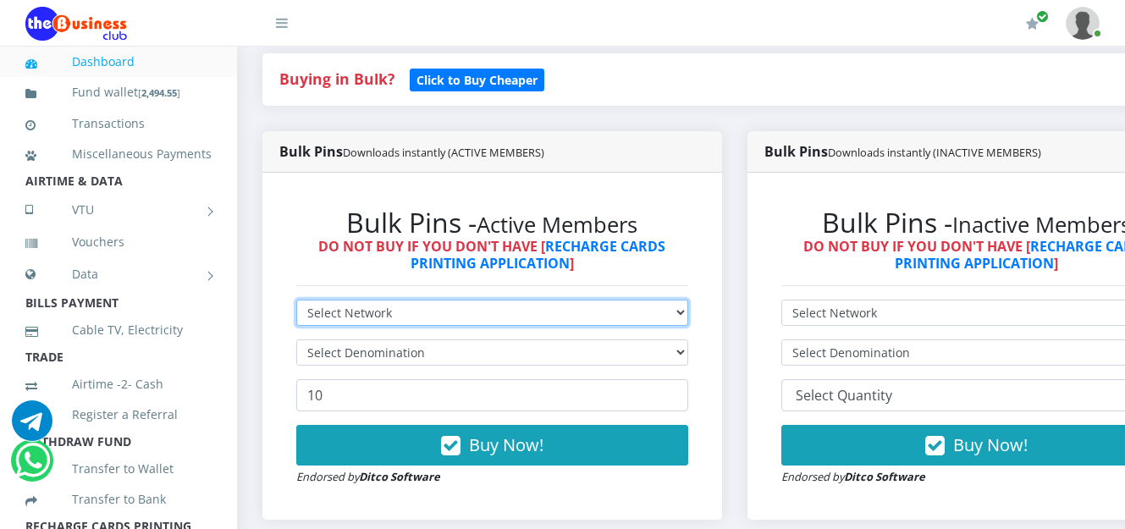
click at [688, 317] on select "Select Network MTN Globacom 9Mobile Airtel" at bounding box center [492, 313] width 392 height 26
select select "Airtel"
click at [296, 302] on select "Select Network MTN Globacom 9Mobile Airtel" at bounding box center [492, 313] width 392 height 26
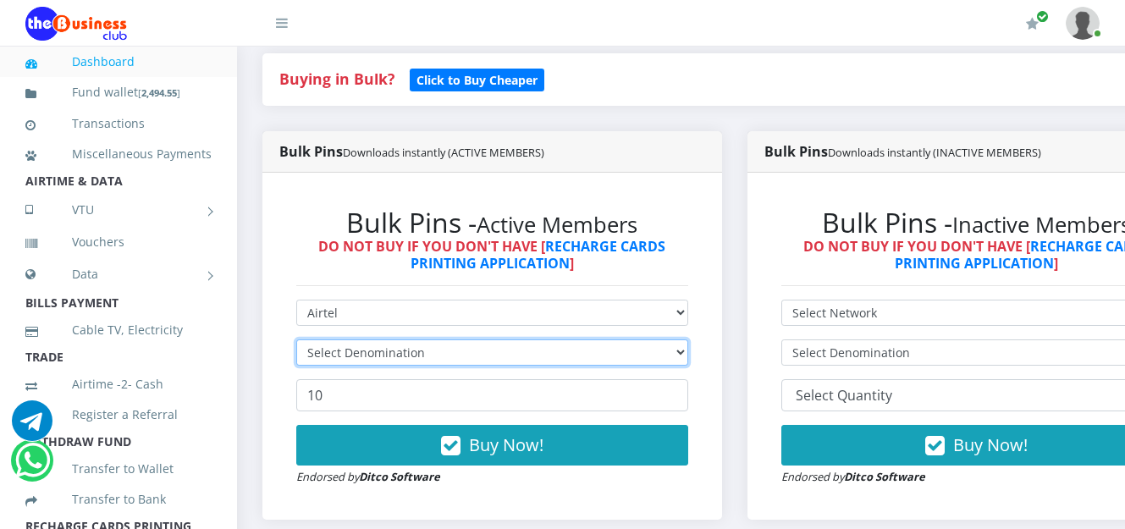
click at [688, 353] on select "Select Denomination" at bounding box center [492, 352] width 392 height 26
click at [688, 353] on select "Select Denomination Airtel NGN100 - ₦96.38 Airtel NGN200 - ₦192.76 Airtel NGN50…" at bounding box center [492, 352] width 392 height 26
select select "96.38-100"
click at [296, 342] on select "Select Denomination Airtel NGN100 - ₦96.38 Airtel NGN200 - ₦192.76 Airtel NGN50…" at bounding box center [492, 352] width 392 height 26
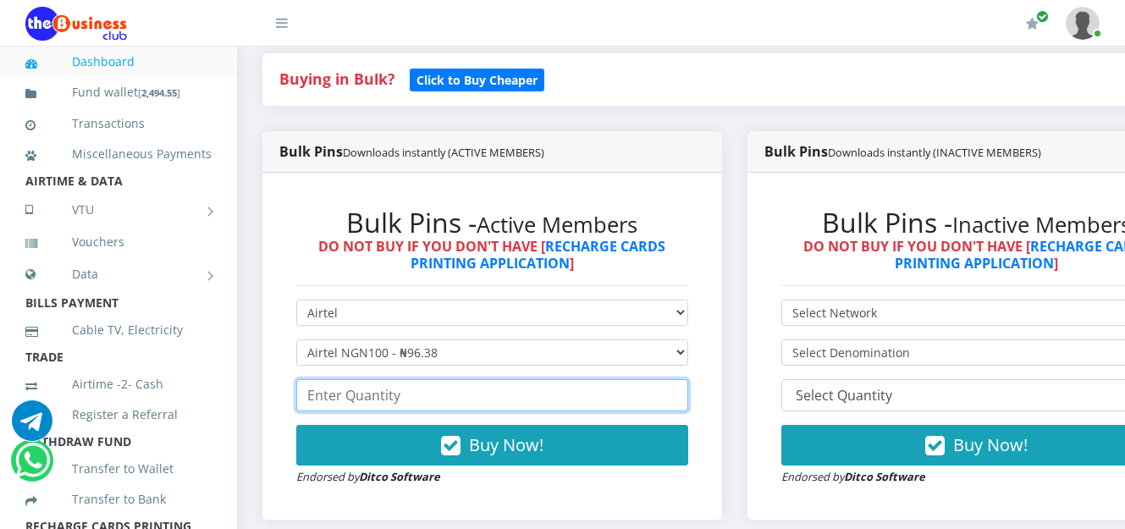
click at [579, 407] on input "number" at bounding box center [492, 395] width 392 height 32
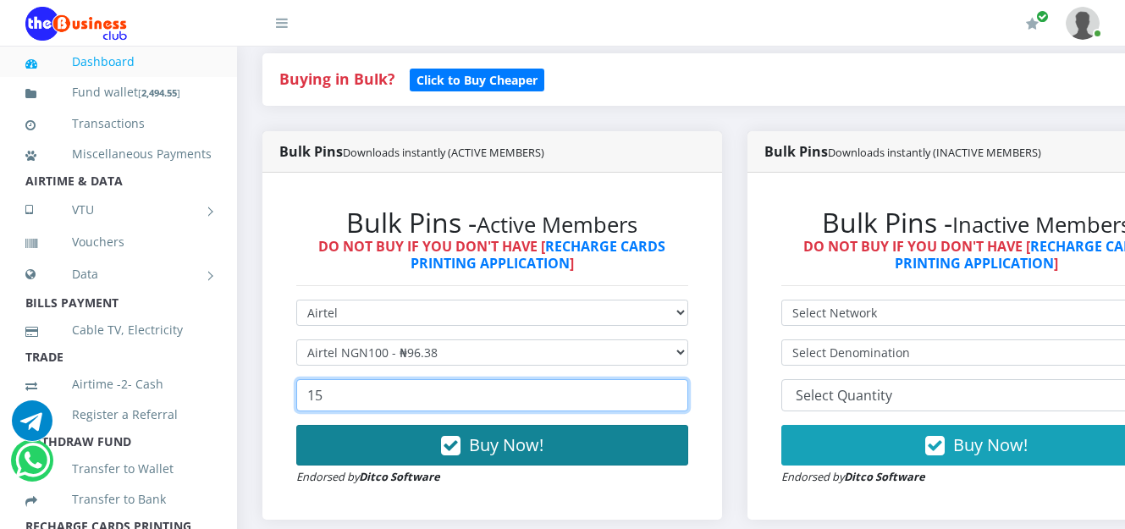
type input "15"
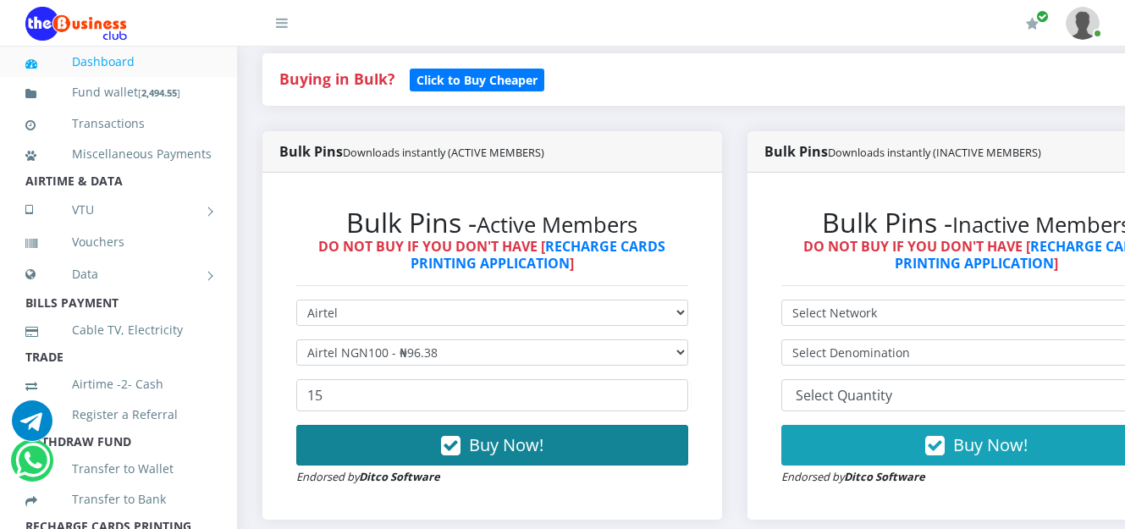
click at [514, 452] on span "Buy Now!" at bounding box center [506, 444] width 74 height 23
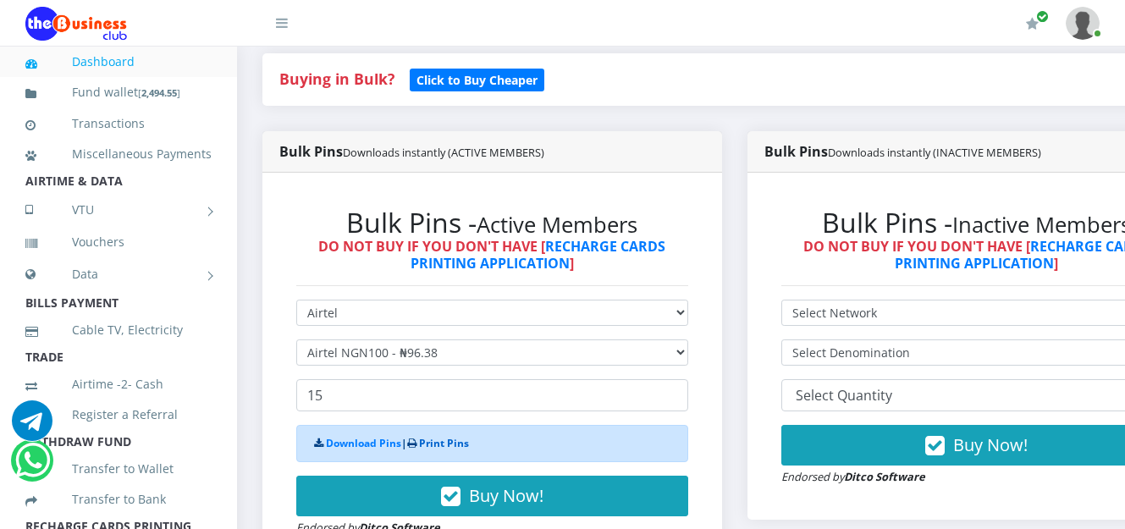
click at [457, 450] on link "Print Pins" at bounding box center [444, 443] width 50 height 14
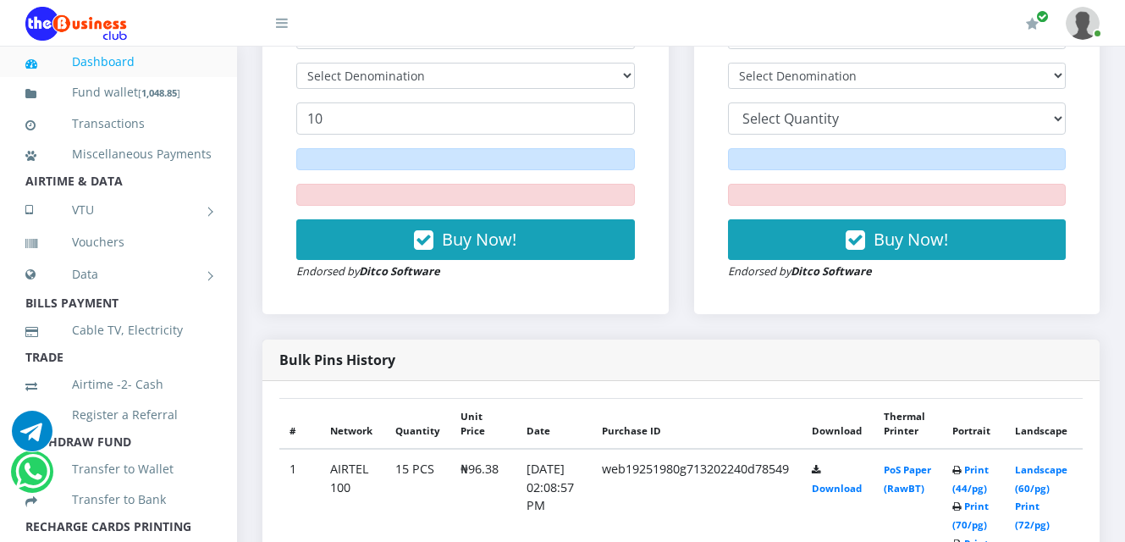
scroll to position [946, 0]
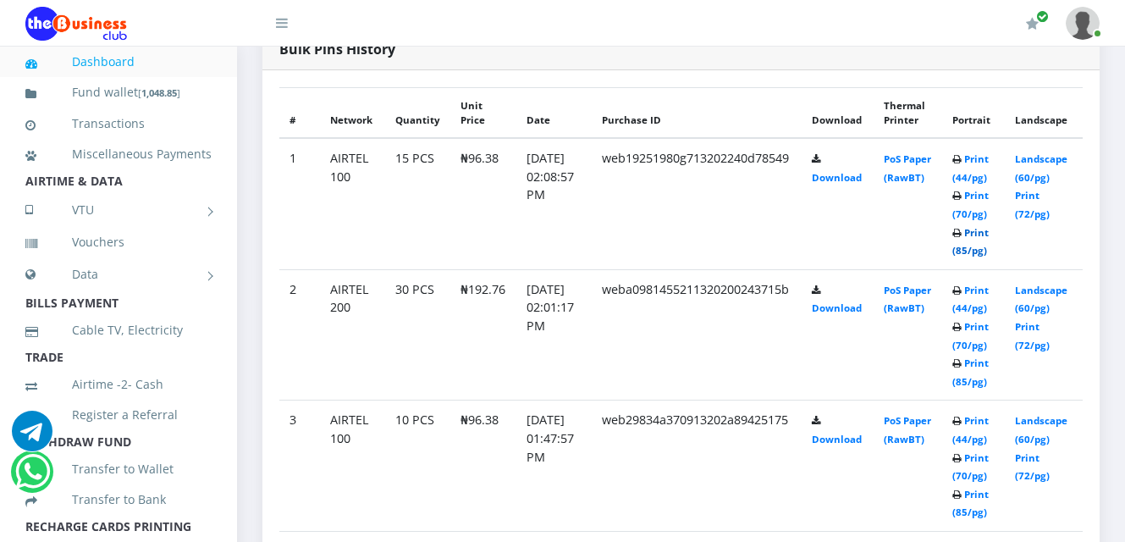
click at [986, 231] on link "Print (85/pg)" at bounding box center [970, 241] width 36 height 31
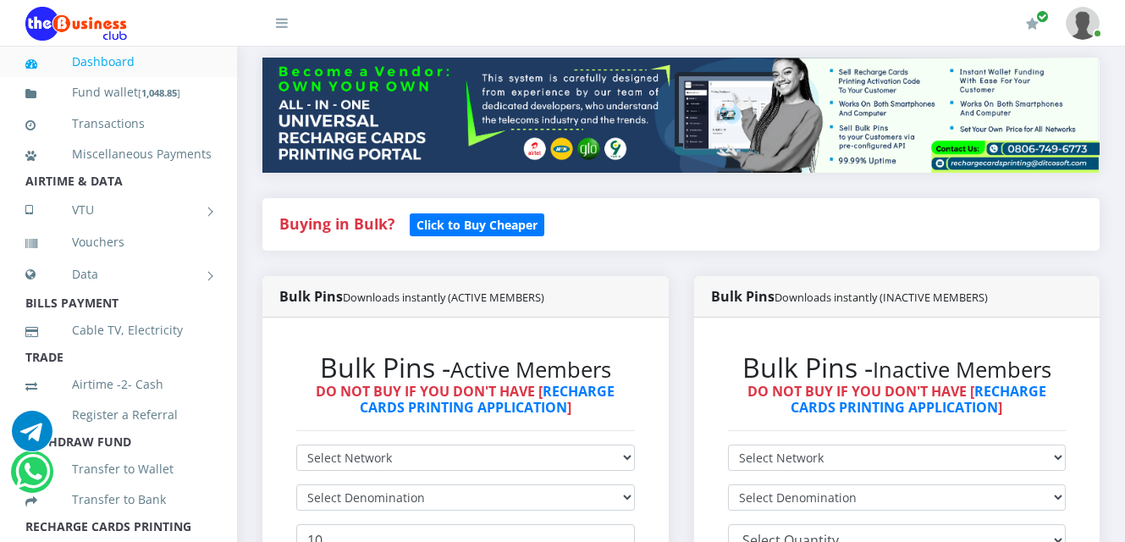
scroll to position [427, 0]
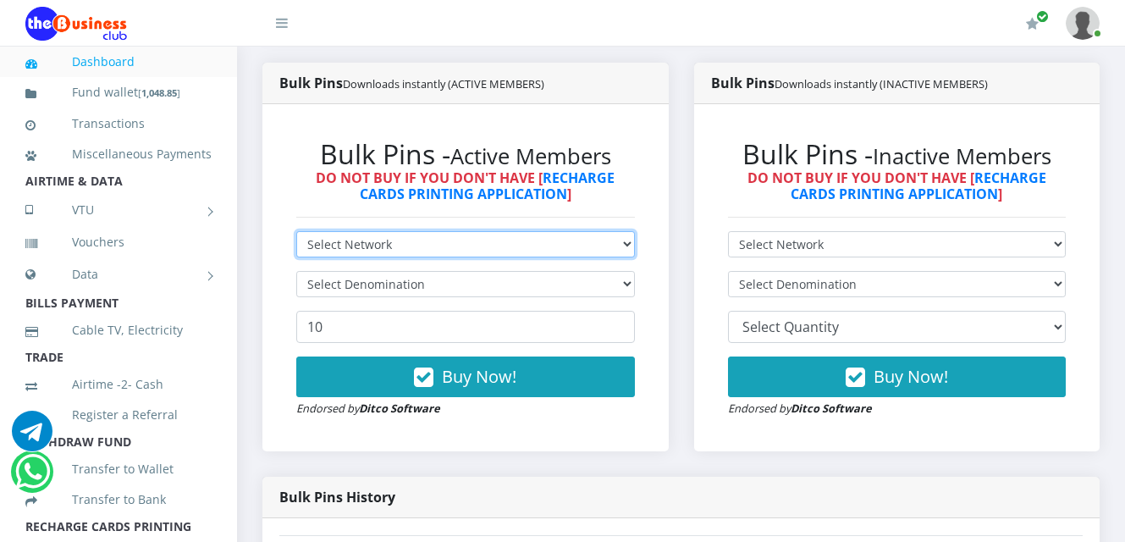
click at [627, 248] on select "Select Network MTN Globacom 9Mobile Airtel" at bounding box center [465, 244] width 338 height 26
select select "MTN"
click at [296, 231] on select "Select Network MTN Globacom 9Mobile Airtel" at bounding box center [465, 244] width 338 height 26
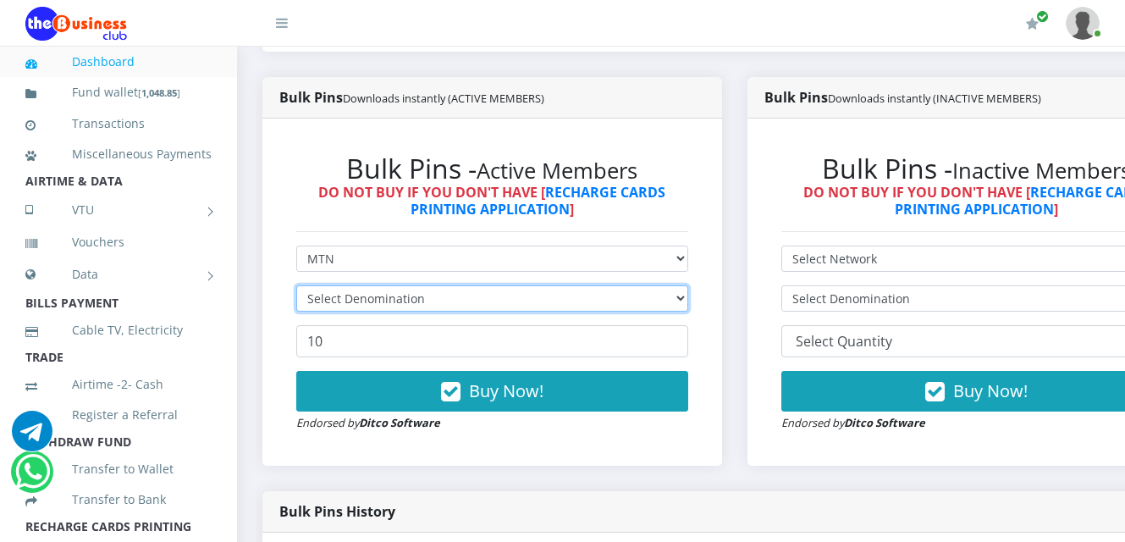
click at [591, 291] on select "Select Denomination" at bounding box center [492, 298] width 392 height 26
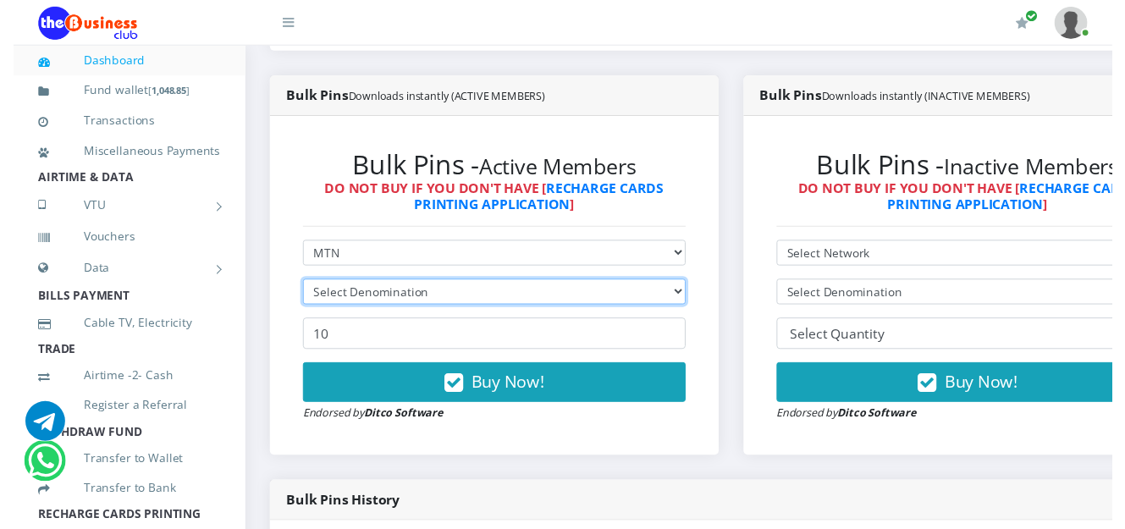
scroll to position [445, 0]
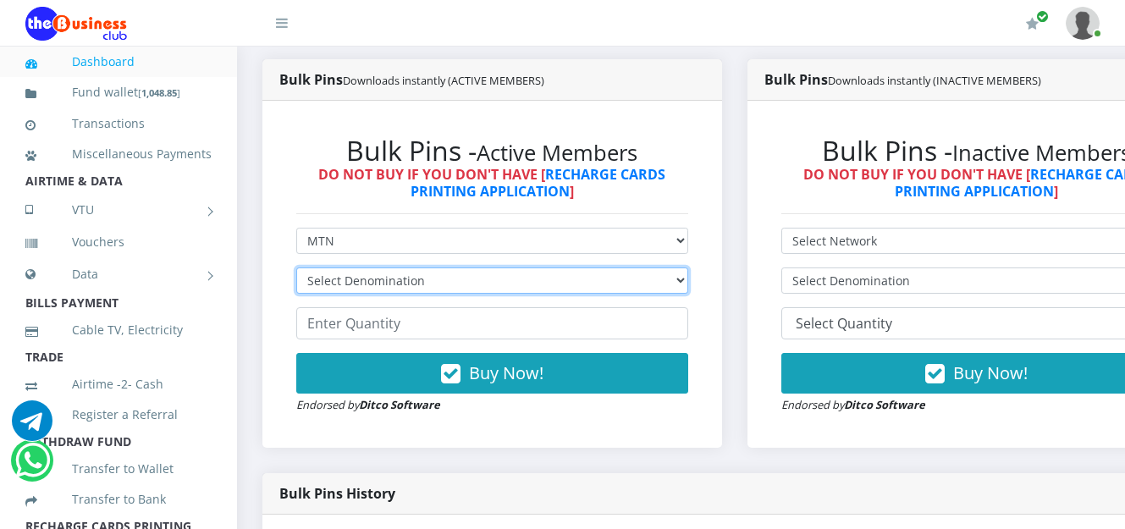
select select "96.99-100"
click at [296, 270] on select "Select Denomination MTN NGN100 - ₦96.99 MTN NGN200 - ₦193.98 MTN NGN400 - ₦387.…" at bounding box center [492, 280] width 392 height 26
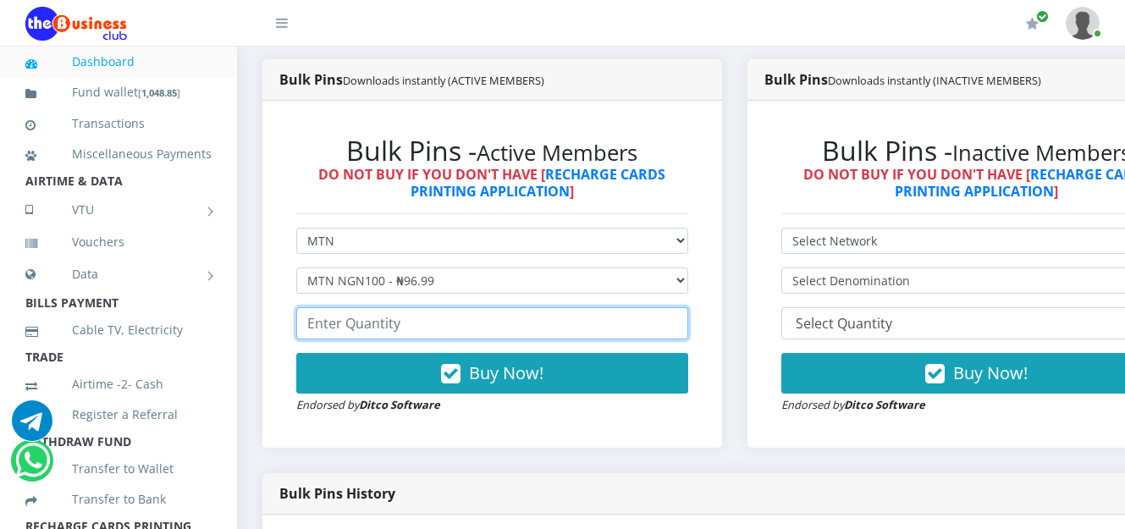
click at [465, 327] on input "number" at bounding box center [492, 323] width 392 height 32
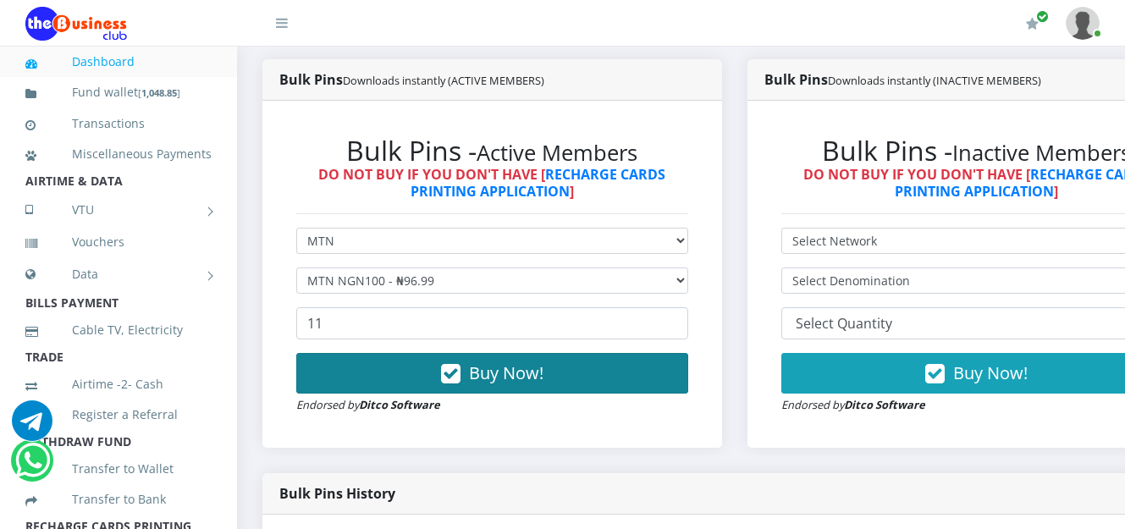
click at [484, 377] on span "Buy Now!" at bounding box center [506, 372] width 74 height 23
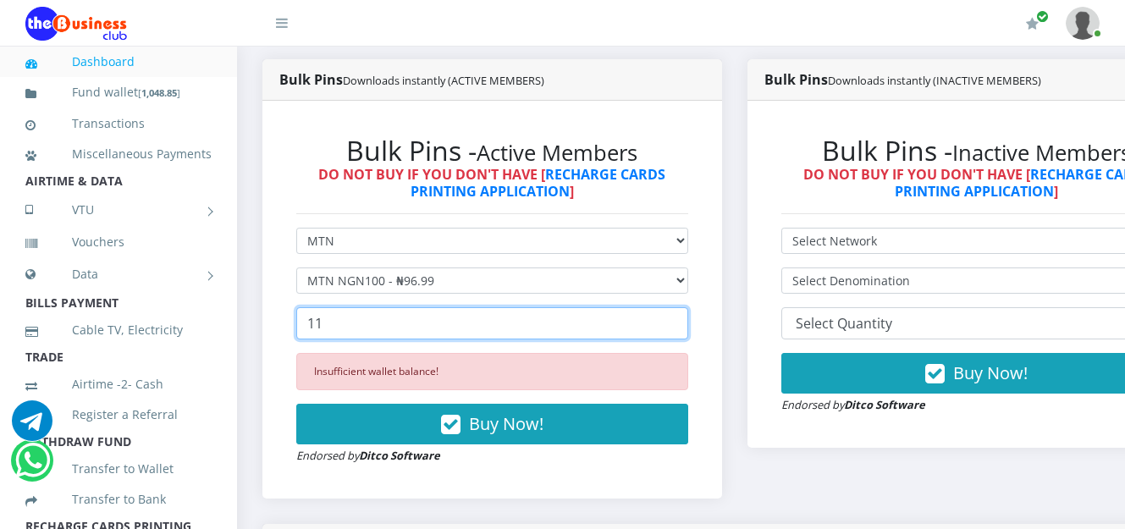
click at [426, 331] on input "11" at bounding box center [492, 323] width 392 height 32
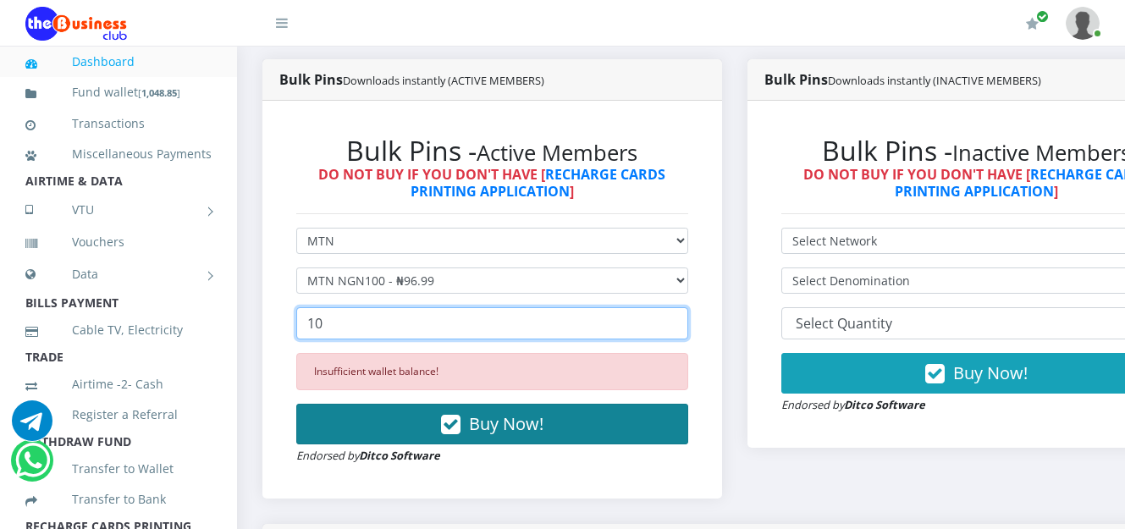
type input "10"
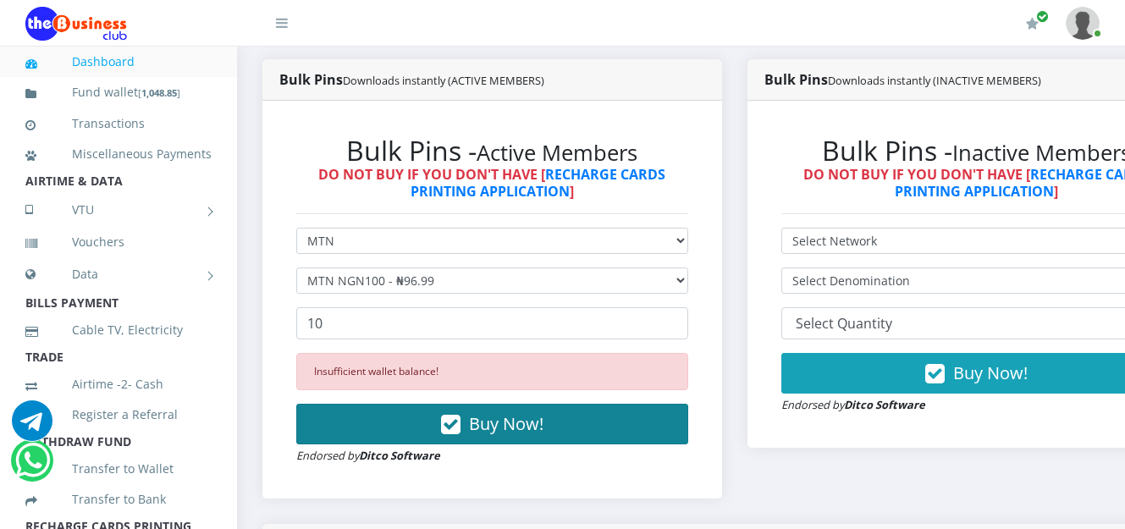
click at [469, 428] on button "Buy Now!" at bounding box center [492, 424] width 392 height 41
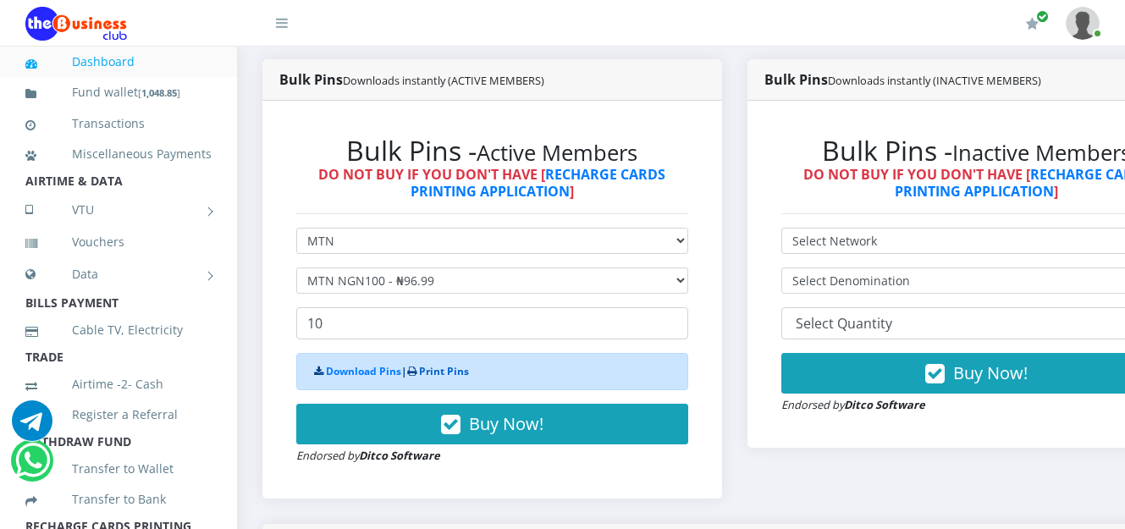
click at [449, 371] on link "Print Pins" at bounding box center [444, 371] width 50 height 14
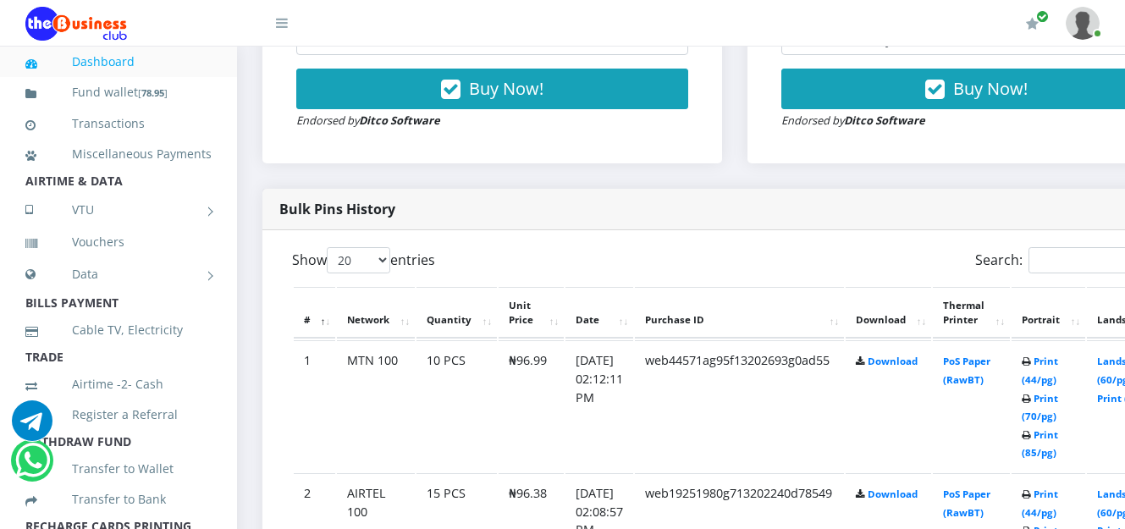
scroll to position [744, 0]
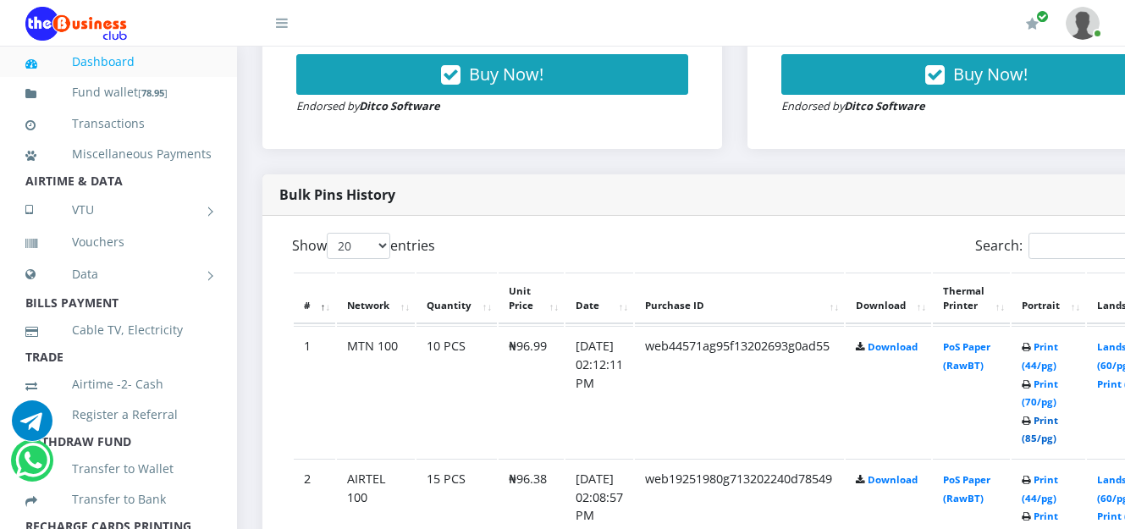
click at [1058, 423] on link "Print (85/pg)" at bounding box center [1039, 429] width 36 height 31
